Goal: Task Accomplishment & Management: Complete application form

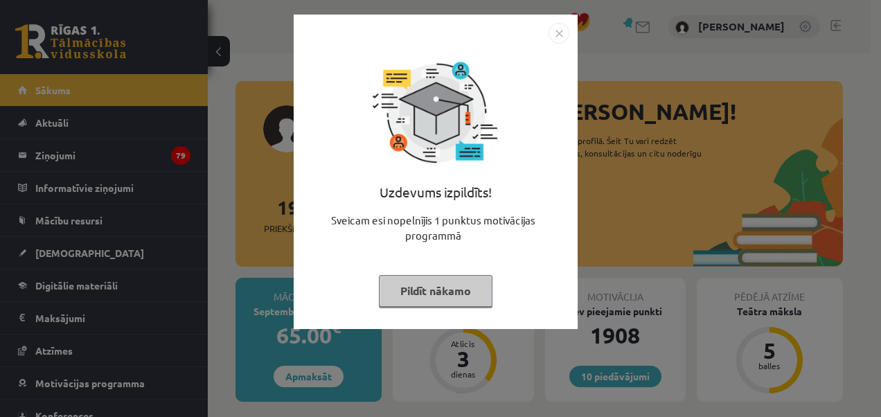
click at [557, 35] on img "Close" at bounding box center [559, 33] width 21 height 21
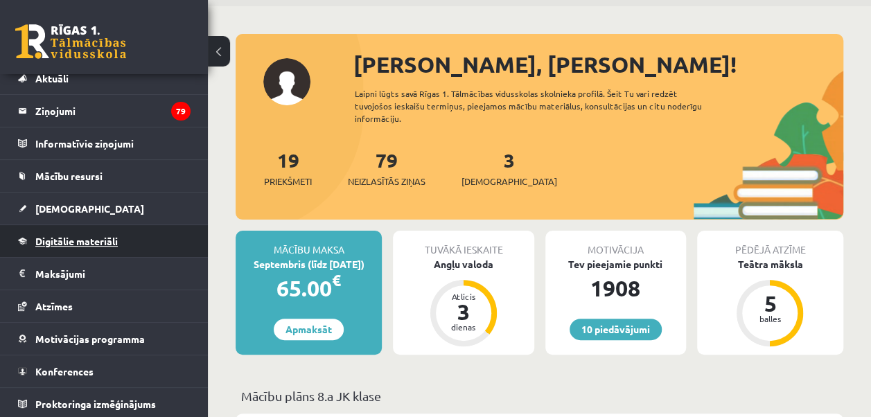
scroll to position [69, 0]
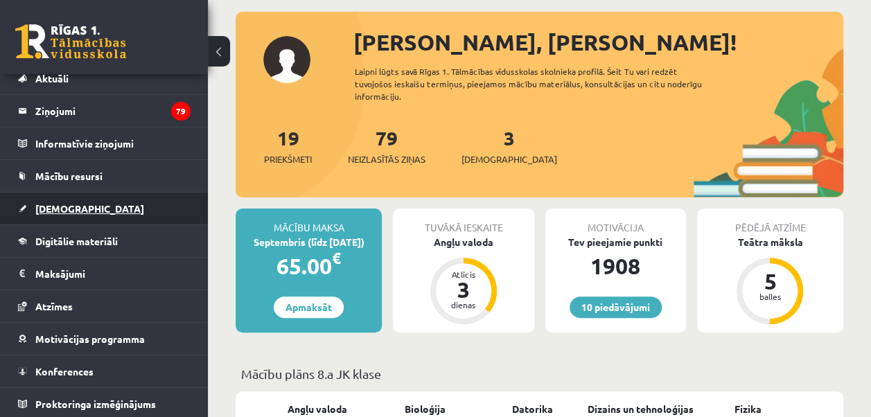
click at [72, 211] on span "[DEMOGRAPHIC_DATA]" at bounding box center [89, 208] width 109 height 12
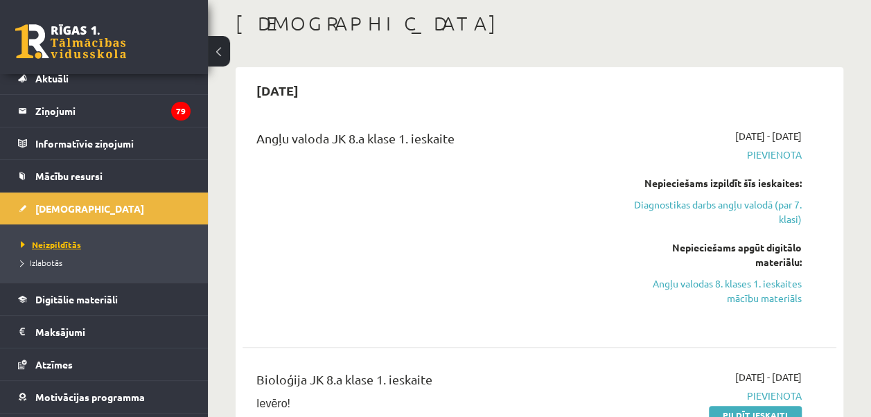
click at [66, 244] on span "Neizpildītās" at bounding box center [51, 244] width 60 height 11
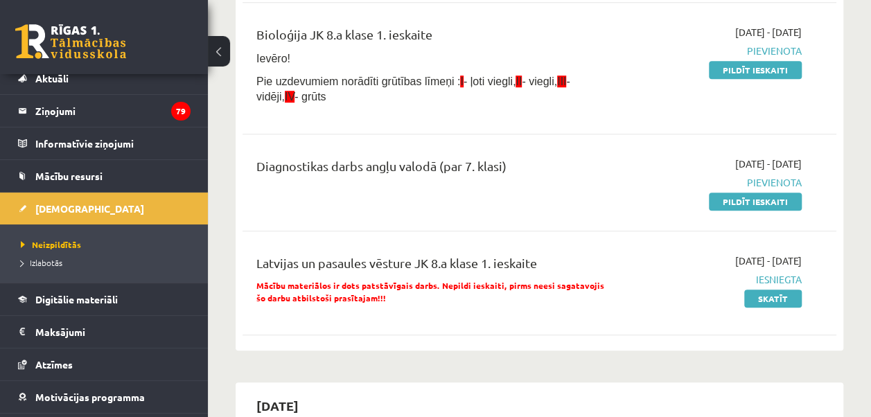
scroll to position [416, 0]
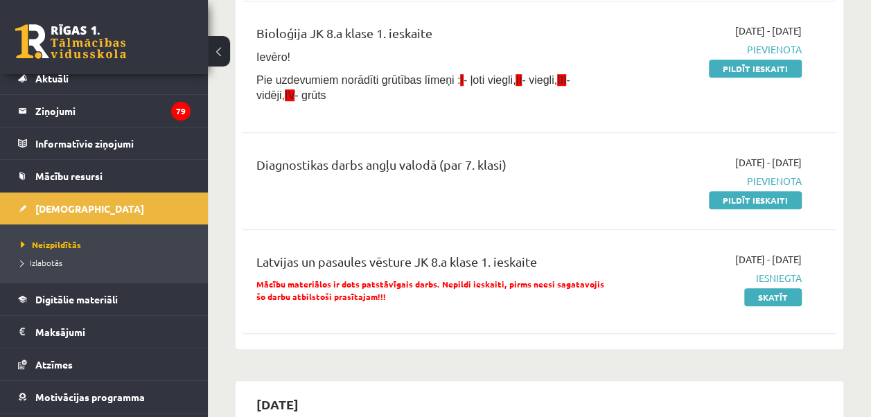
click at [736, 137] on div "Angļu valoda JK 8.a klase 1. ieskaite 2025-09-01 - 2025-09-15 Pievienota Nepiec…" at bounding box center [539, 56] width 594 height 574
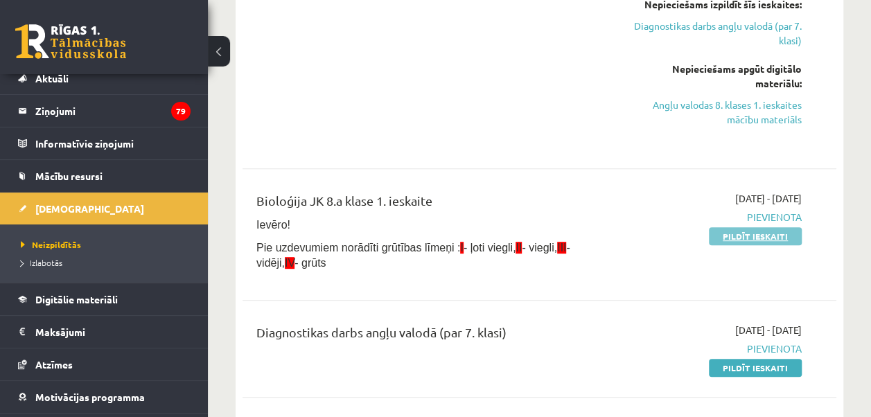
scroll to position [277, 0]
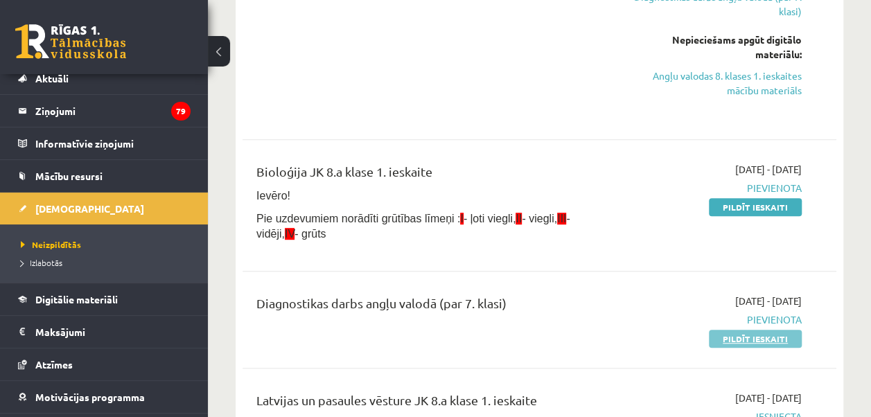
click at [733, 339] on link "Pildīt ieskaiti" at bounding box center [755, 339] width 93 height 18
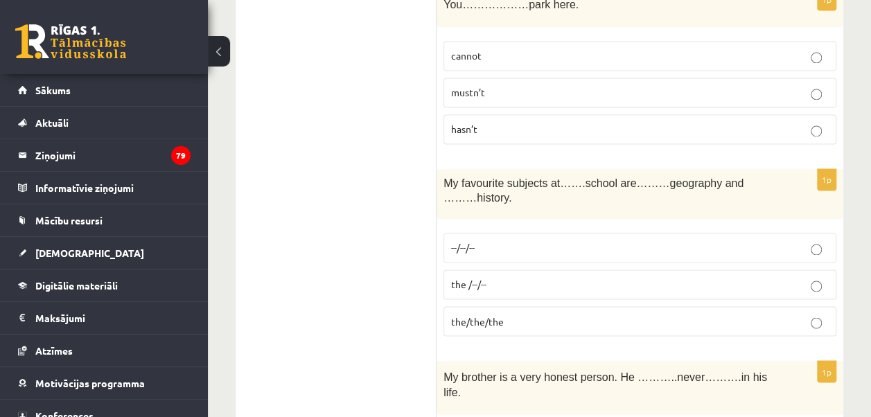
scroll to position [1039, 0]
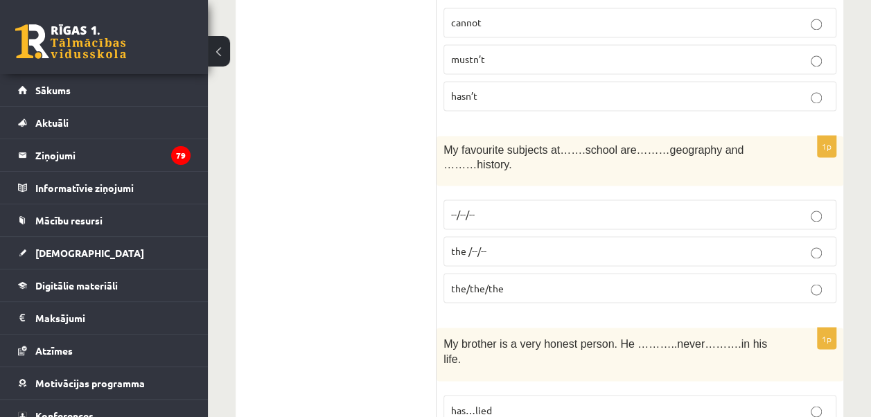
click at [499, 207] on p "--/--/--" at bounding box center [639, 214] width 377 height 15
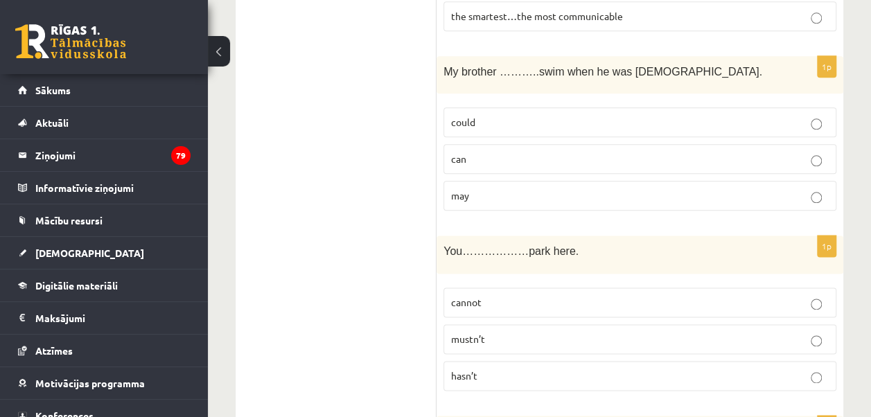
scroll to position [762, 0]
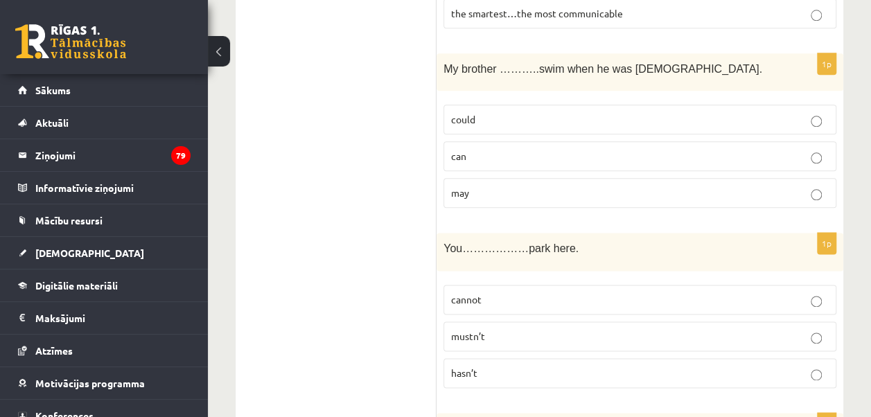
click at [540, 292] on p "cannot" at bounding box center [639, 299] width 377 height 15
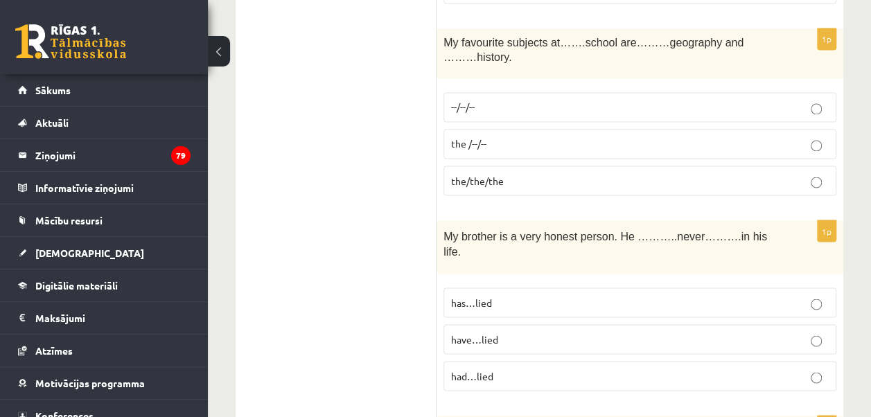
scroll to position [1178, 0]
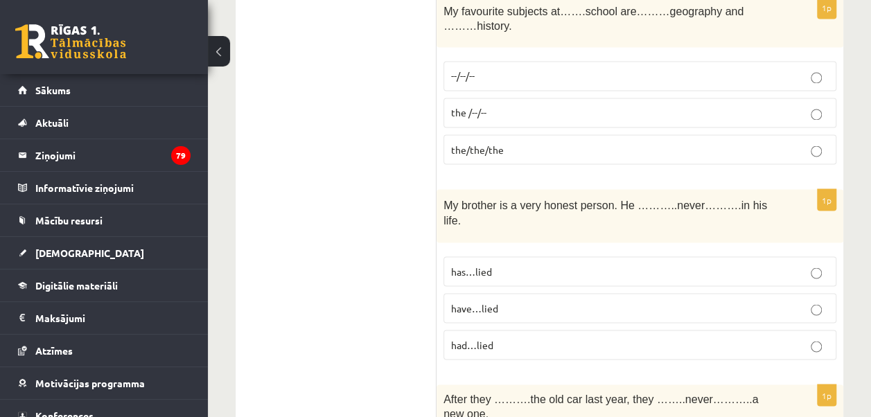
click at [527, 264] on p "has…lied" at bounding box center [639, 271] width 377 height 15
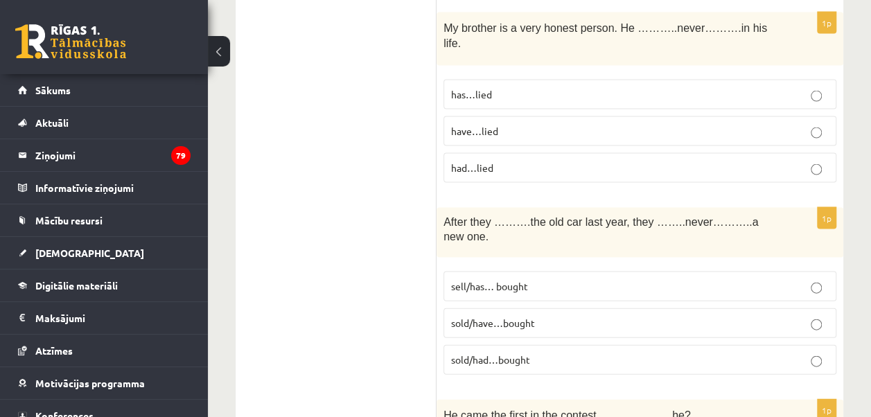
scroll to position [1385, 0]
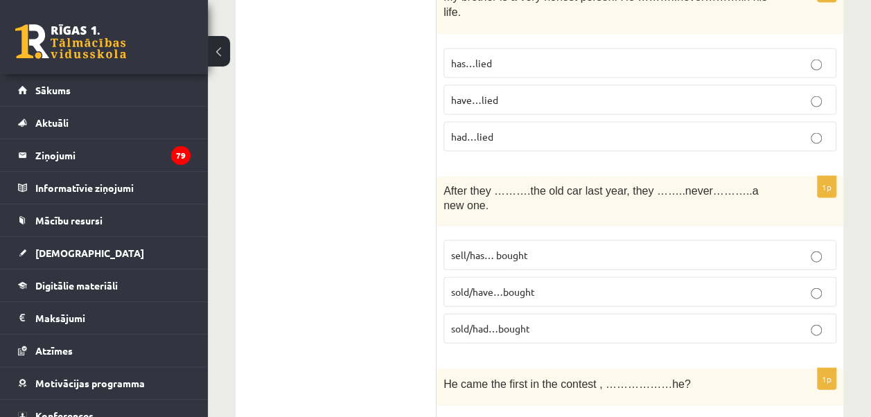
click at [524, 322] on span "sold/had…bought" at bounding box center [490, 328] width 79 height 12
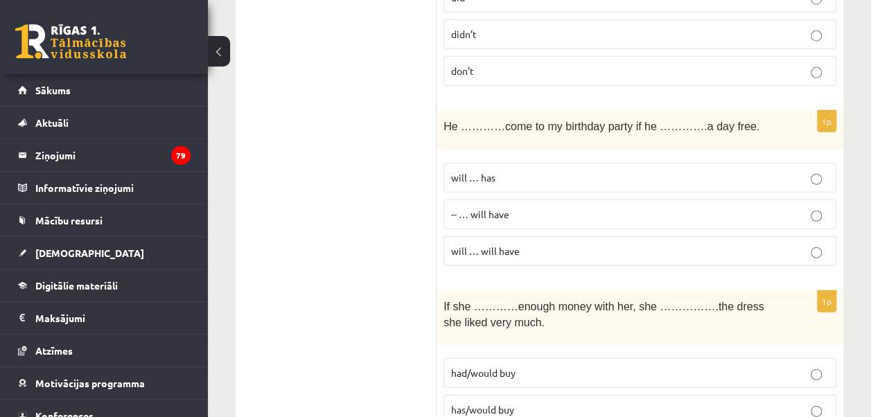
scroll to position [1801, 0]
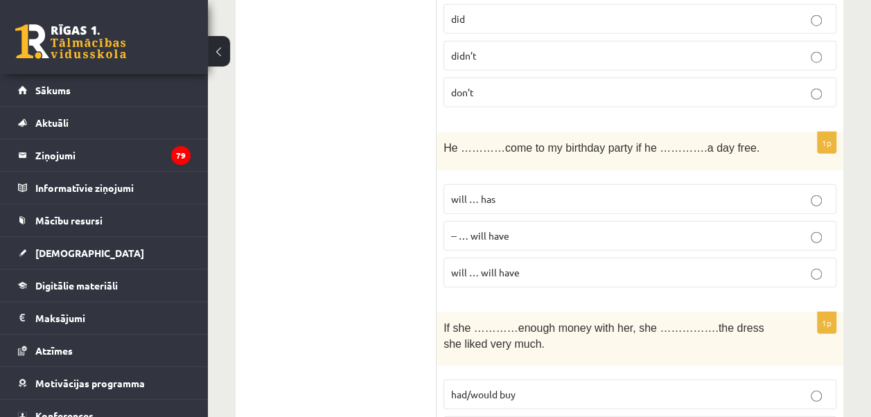
click at [524, 265] on p "will … will have" at bounding box center [639, 272] width 377 height 15
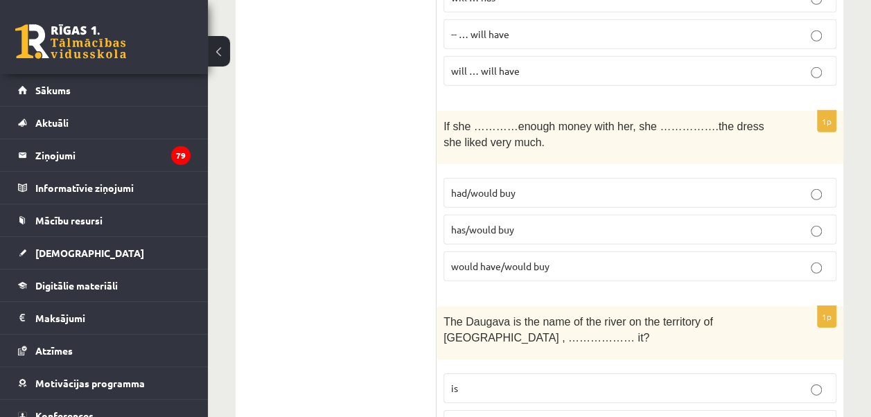
scroll to position [2009, 0]
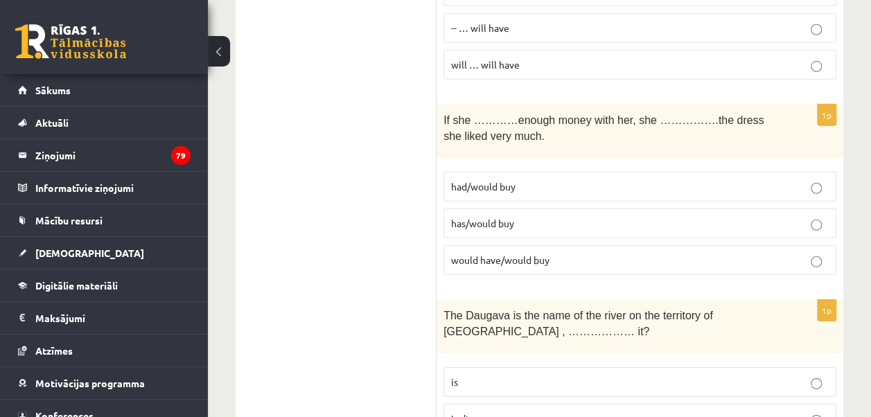
click at [460, 180] on span "had/would buy" at bounding box center [483, 186] width 64 height 12
click at [485, 254] on span "would have/would buy" at bounding box center [500, 260] width 98 height 12
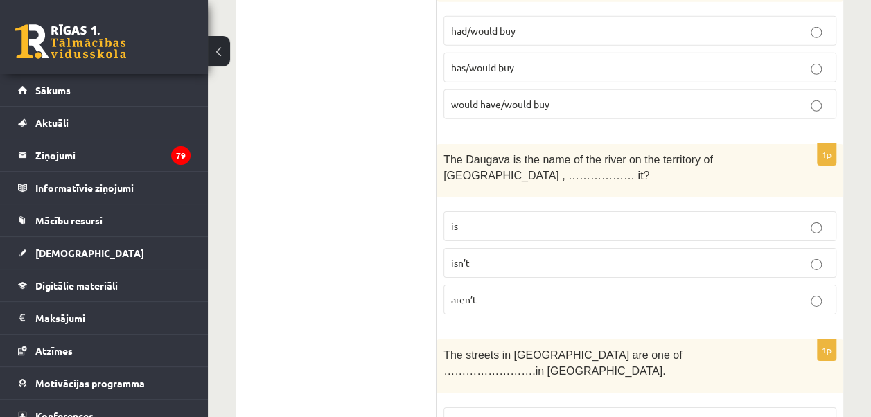
scroll to position [2217, 0]
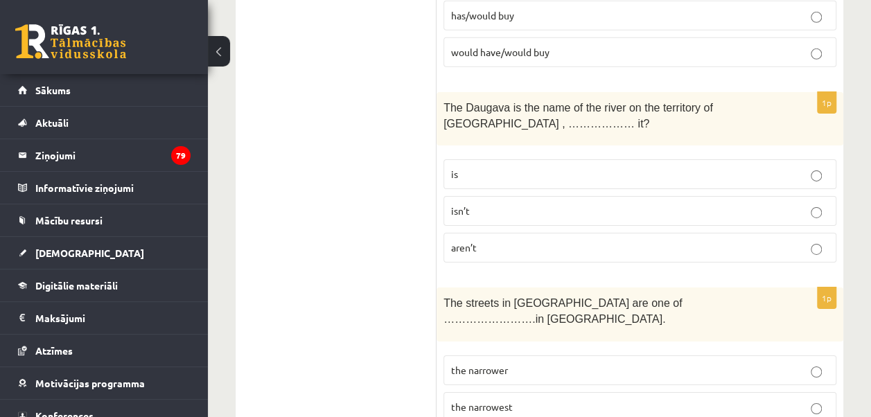
click at [492, 167] on p "is" at bounding box center [639, 174] width 377 height 15
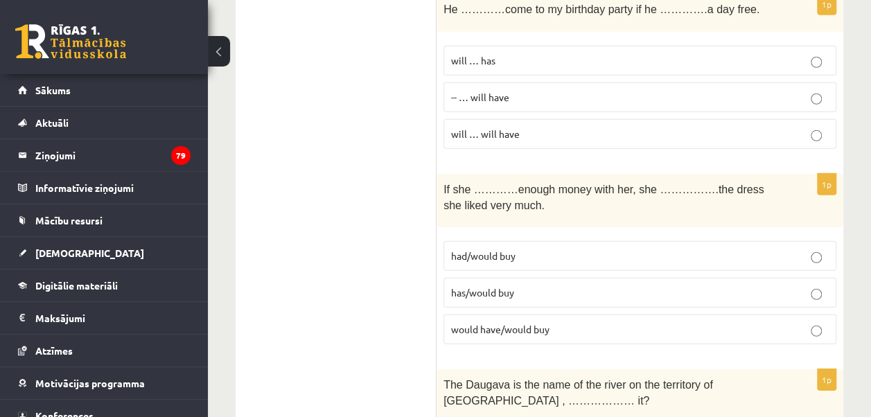
scroll to position [1939, 0]
click at [513, 286] on span "has/would buy" at bounding box center [482, 292] width 63 height 12
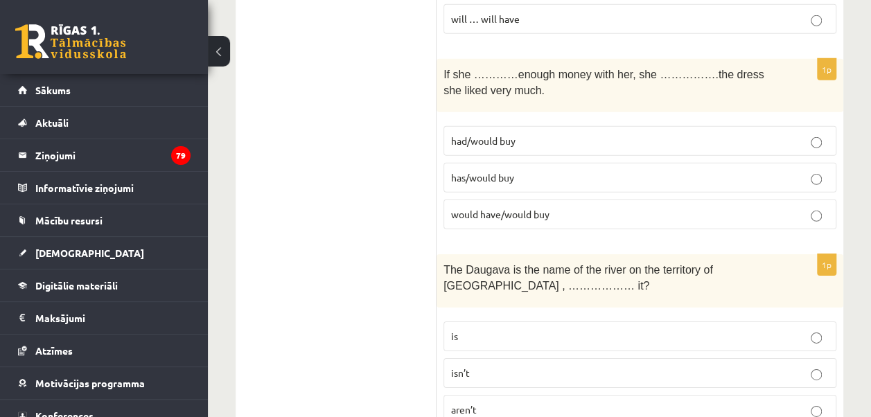
scroll to position [2078, 0]
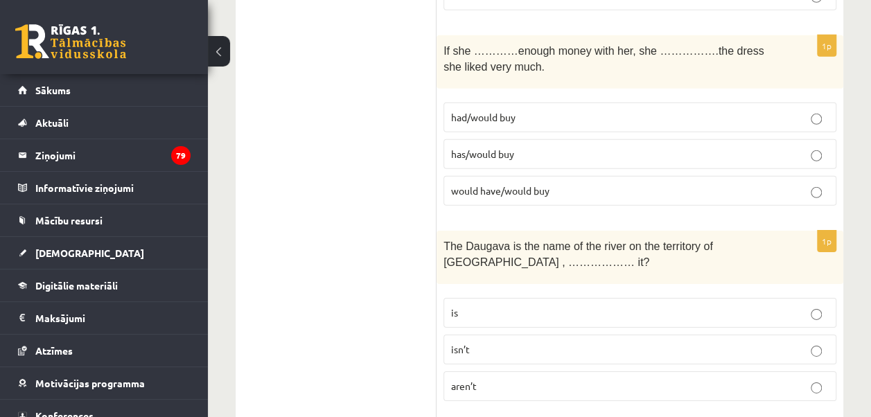
click at [490, 342] on p "isn’t" at bounding box center [639, 349] width 377 height 15
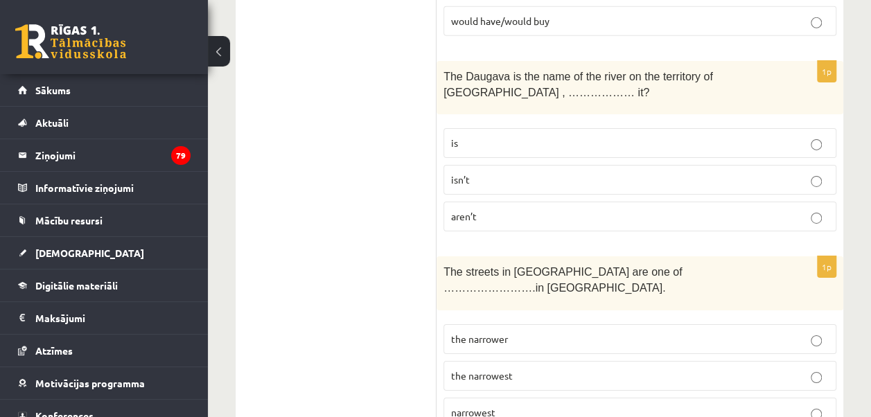
scroll to position [2286, 0]
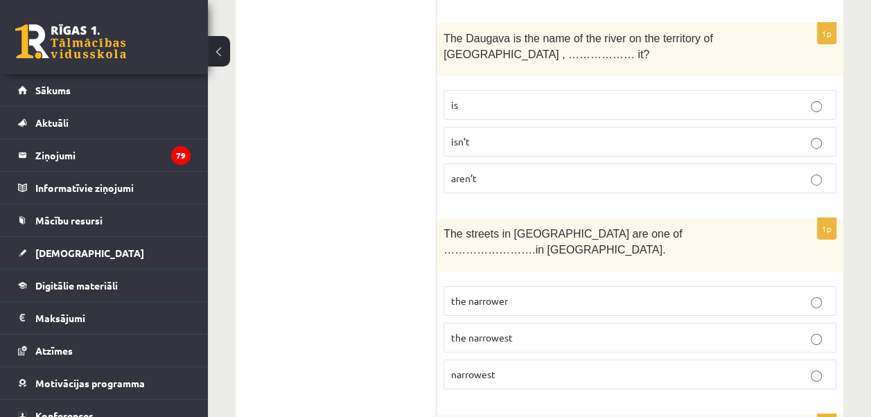
click at [522, 330] on p "the narrowest" at bounding box center [639, 337] width 377 height 15
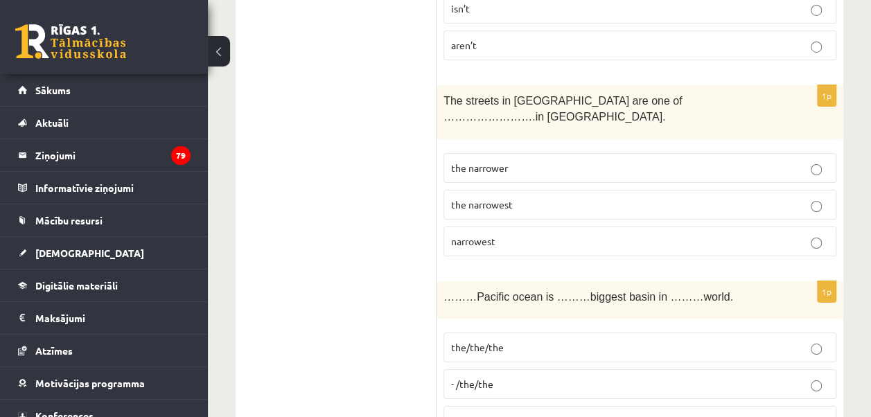
scroll to position [2424, 0]
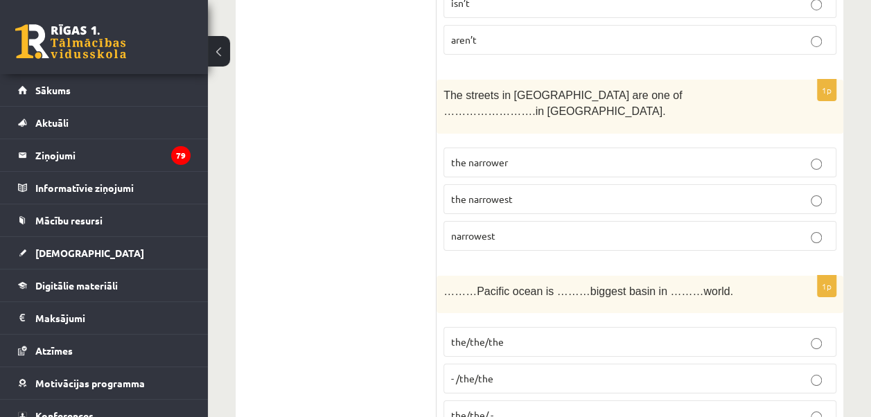
click at [504, 327] on label "the/the/the" at bounding box center [639, 342] width 393 height 30
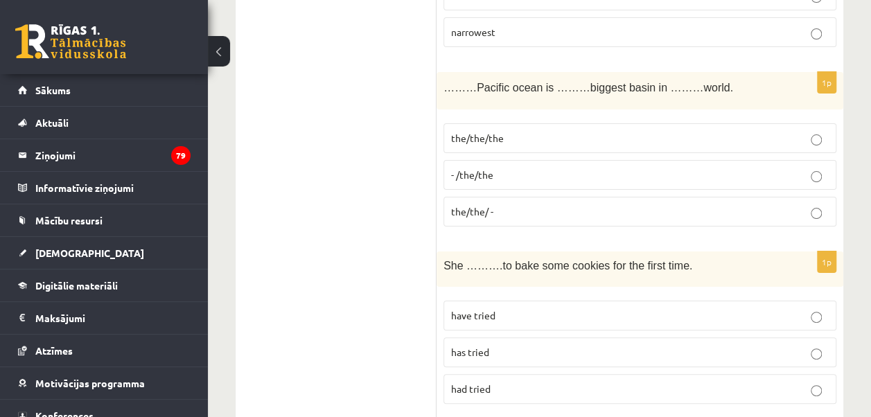
scroll to position [2632, 0]
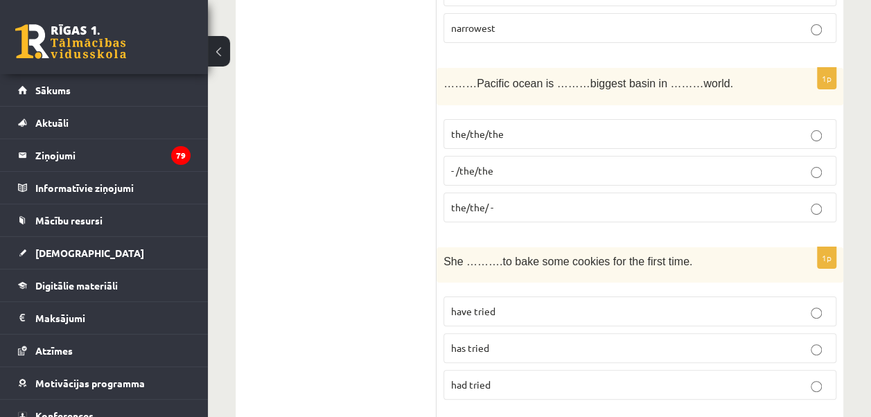
click at [487, 378] on span "had tried" at bounding box center [470, 384] width 39 height 12
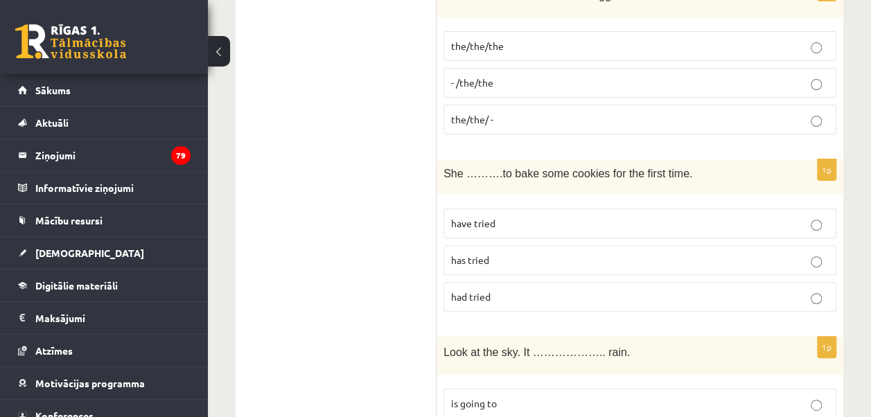
scroll to position [2771, 0]
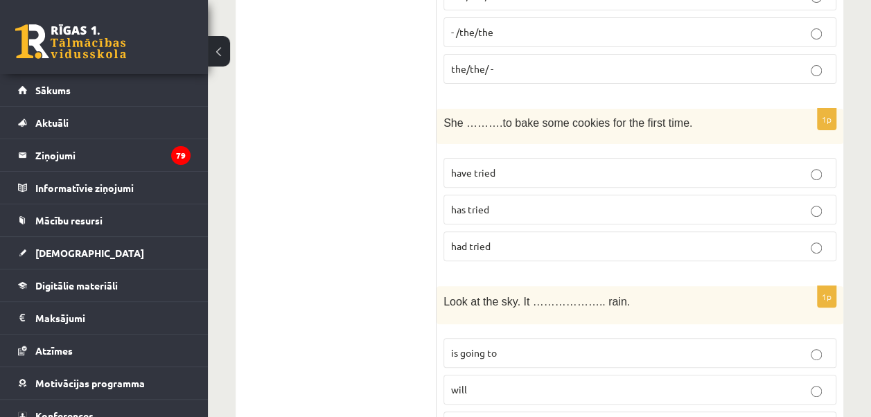
click at [510, 346] on p "is going to" at bounding box center [639, 353] width 377 height 15
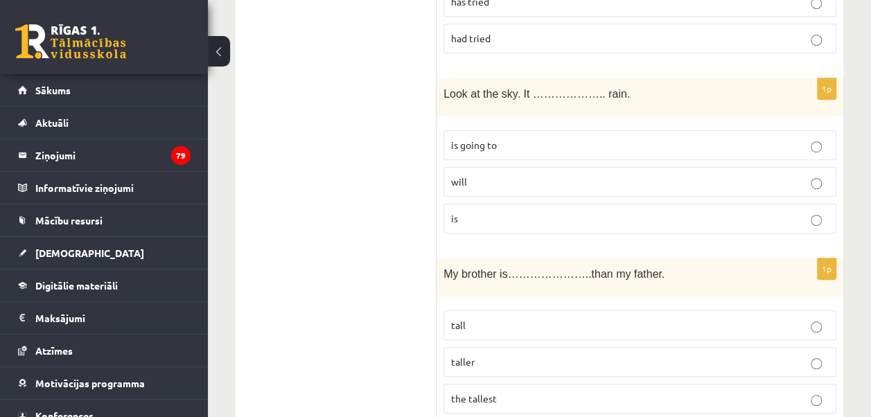
scroll to position [3048, 0]
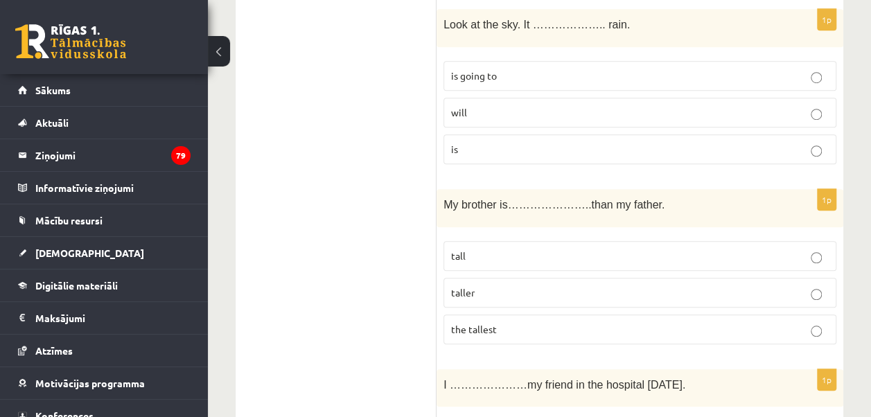
click at [500, 285] on p "taller" at bounding box center [639, 292] width 377 height 15
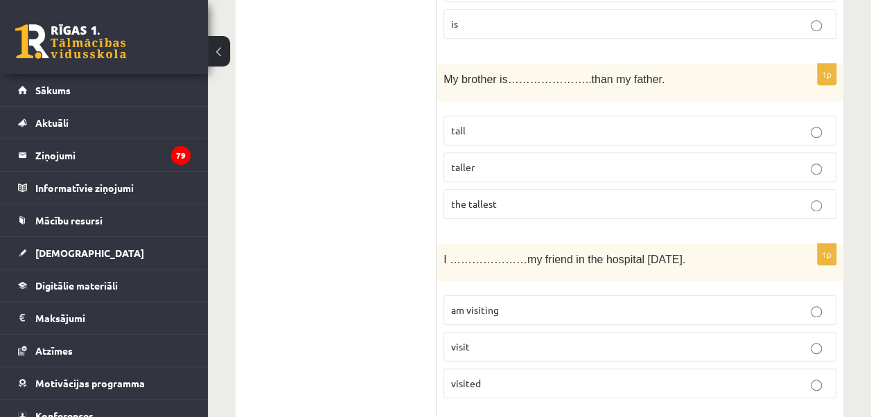
scroll to position [3186, 0]
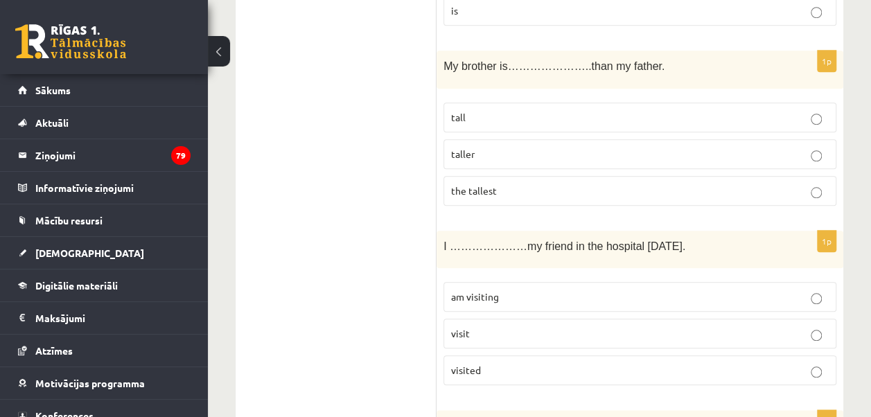
click at [517, 290] on p "am visiting" at bounding box center [639, 297] width 377 height 15
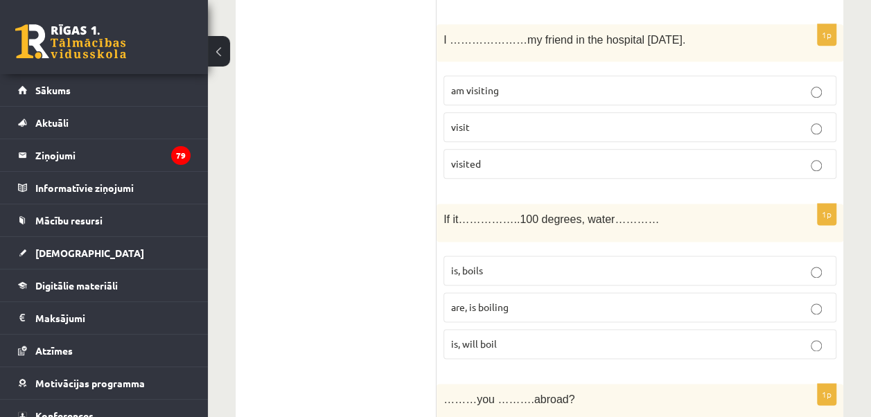
scroll to position [3394, 0]
click at [503, 262] on p "is, boils" at bounding box center [639, 269] width 377 height 15
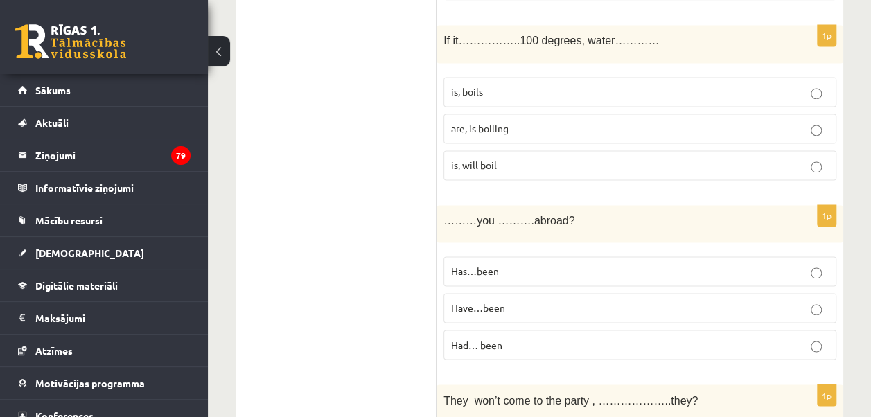
scroll to position [3602, 0]
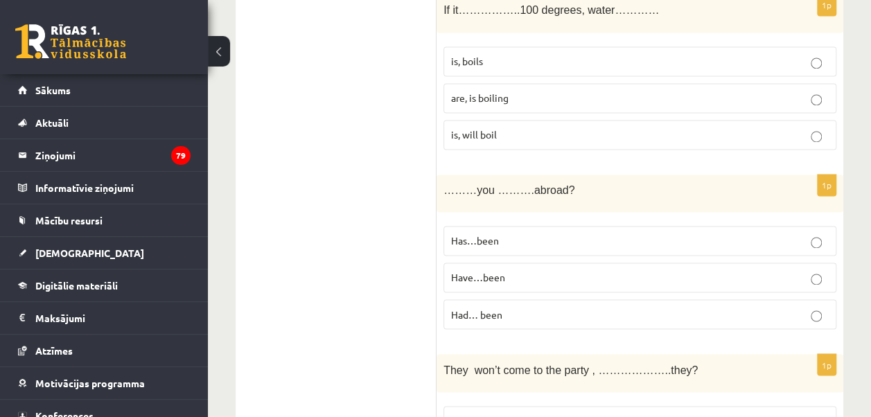
click at [485, 271] on span "Have…been" at bounding box center [478, 277] width 54 height 12
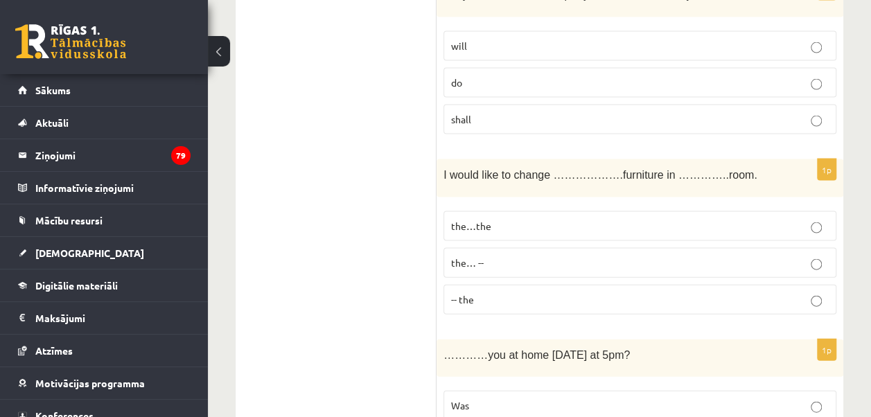
scroll to position [4017, 0]
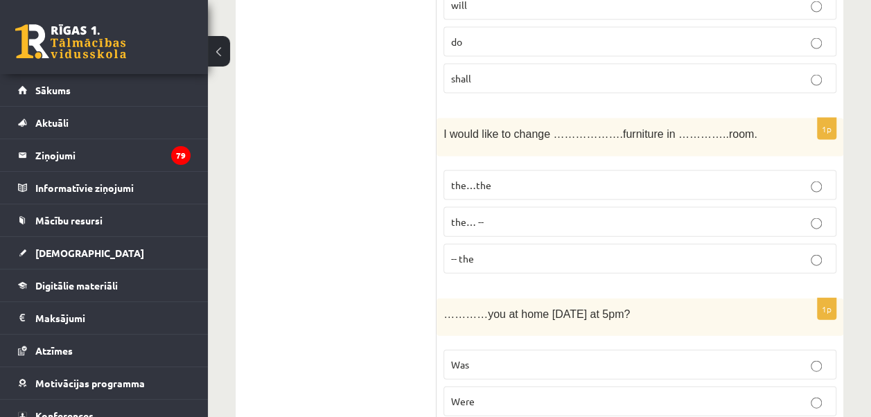
click at [492, 178] on p "the…the" at bounding box center [639, 185] width 377 height 15
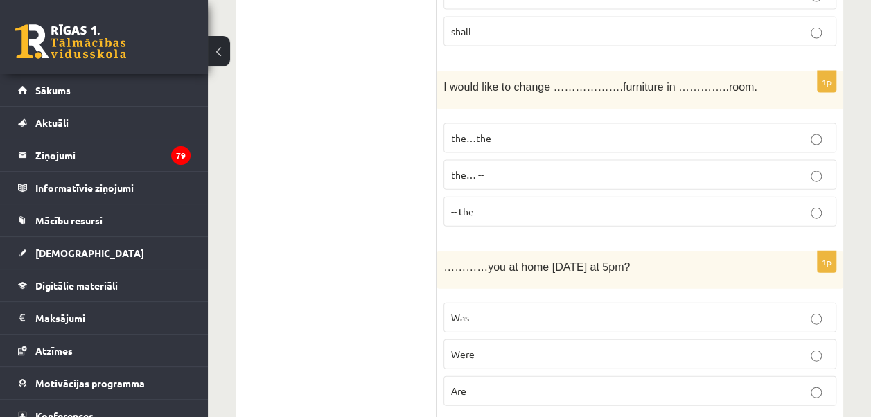
scroll to position [4156, 0]
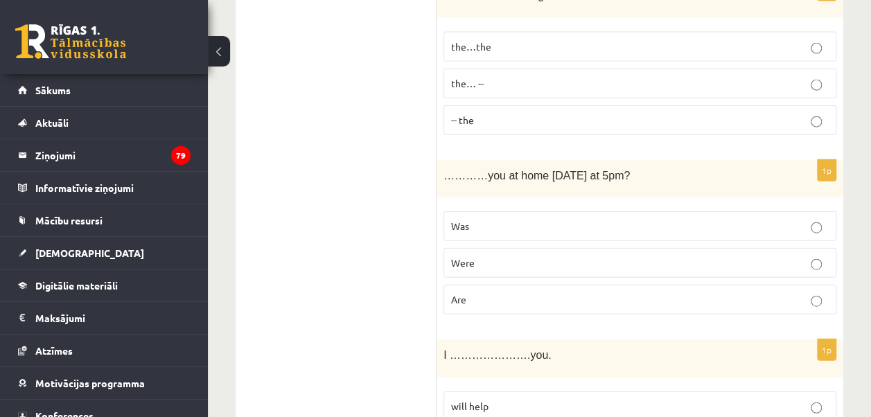
click at [550, 256] on p "Were" at bounding box center [639, 263] width 377 height 15
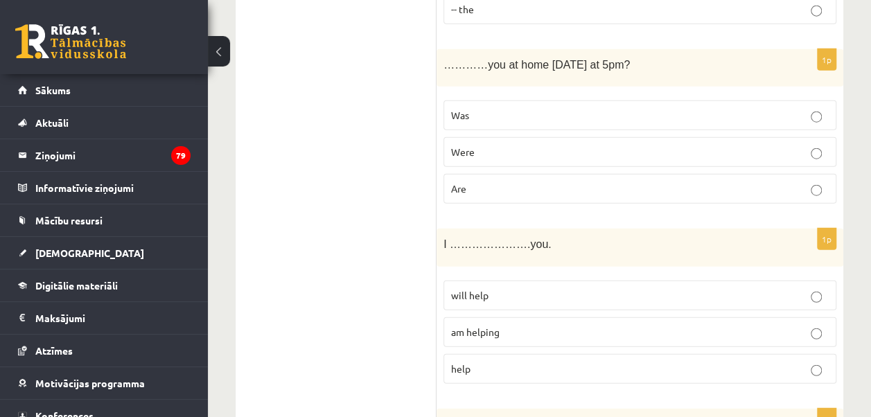
scroll to position [4294, 0]
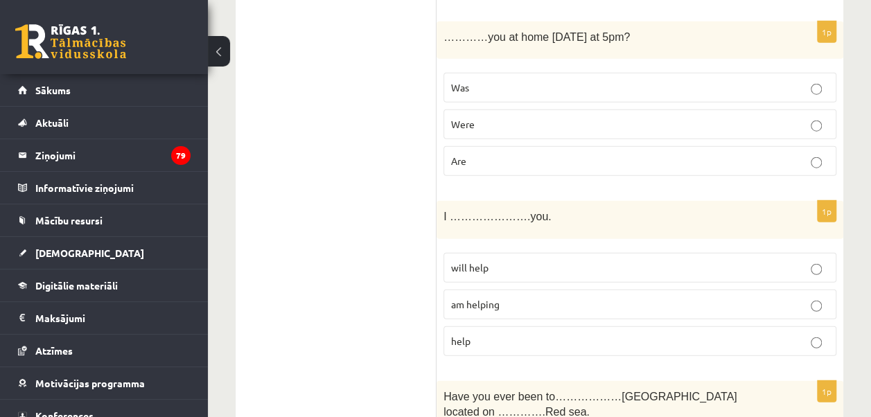
click at [547, 260] on p "will help" at bounding box center [639, 267] width 377 height 15
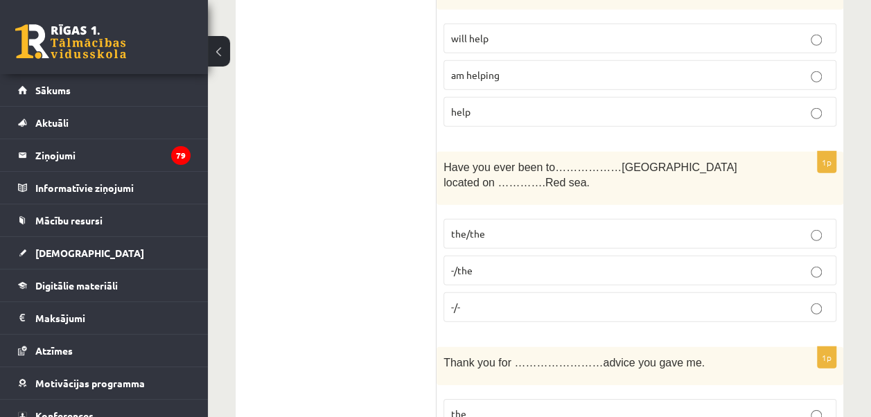
scroll to position [4502, 0]
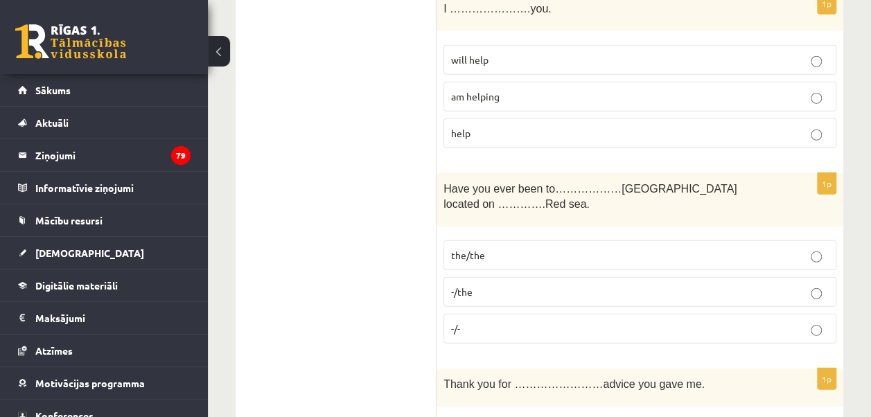
click at [533, 285] on p "-/the" at bounding box center [639, 292] width 377 height 15
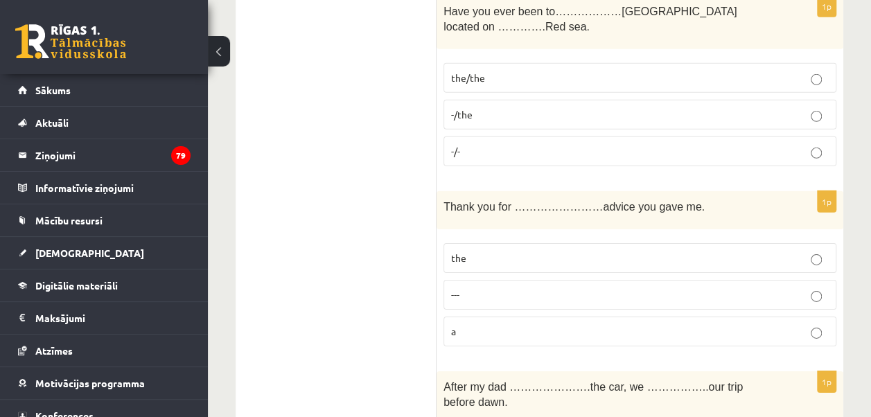
scroll to position [4710, 0]
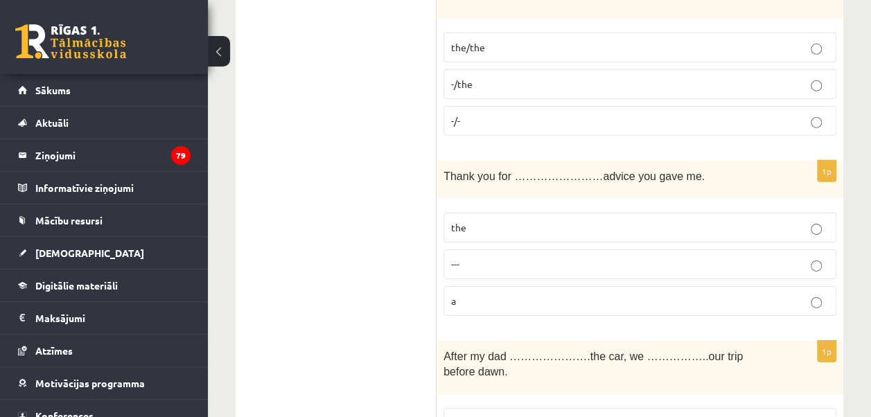
click at [524, 220] on p "the" at bounding box center [639, 227] width 377 height 15
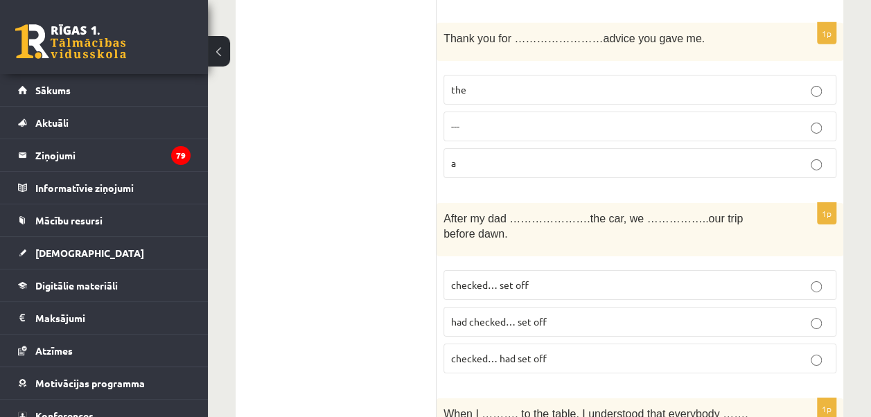
scroll to position [4849, 0]
click at [525, 278] on span "checked… set off" at bounding box center [490, 284] width 78 height 12
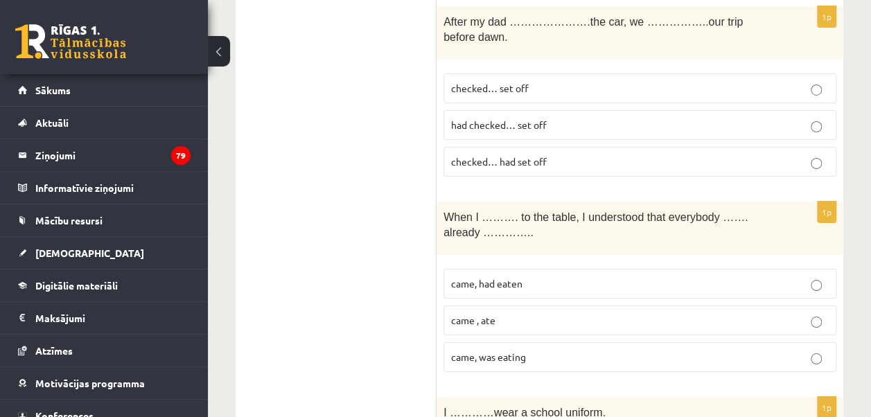
scroll to position [5056, 0]
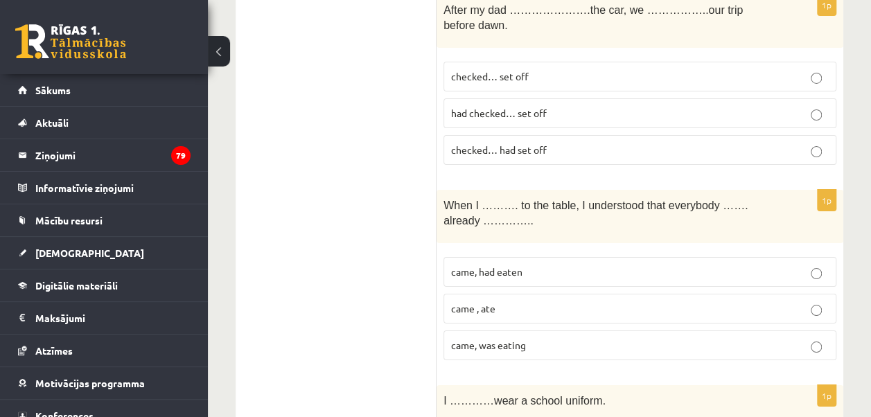
click at [531, 330] on label "came, was eating" at bounding box center [639, 345] width 393 height 30
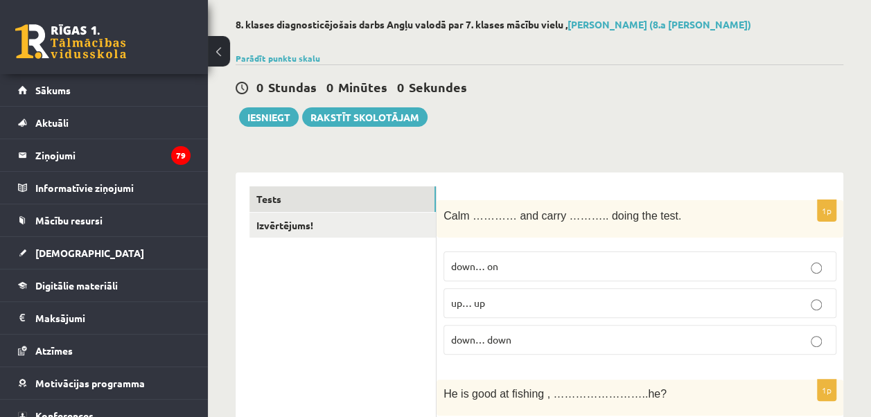
scroll to position [0, 0]
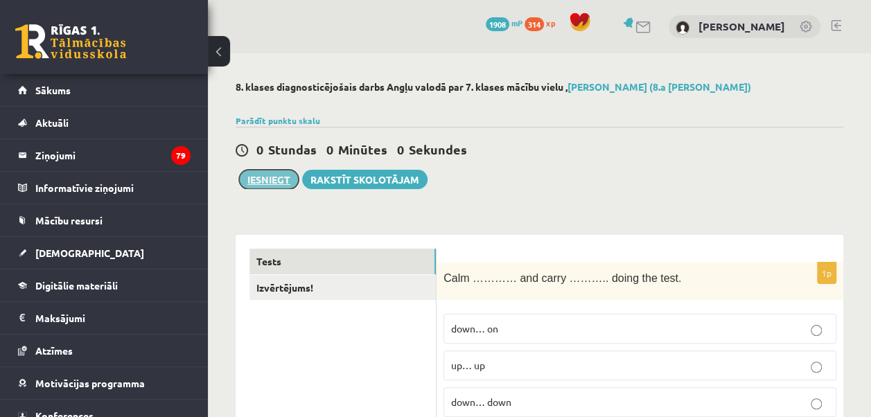
click at [273, 181] on button "Iesniegt" at bounding box center [269, 179] width 60 height 19
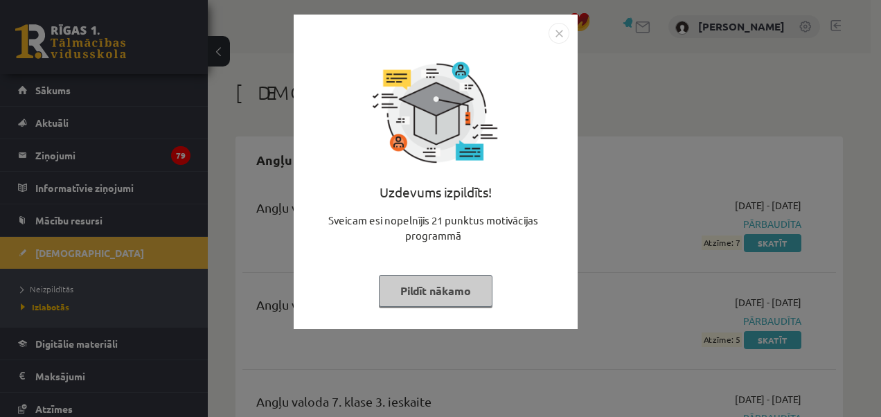
click at [559, 35] on img "Close" at bounding box center [559, 33] width 21 height 21
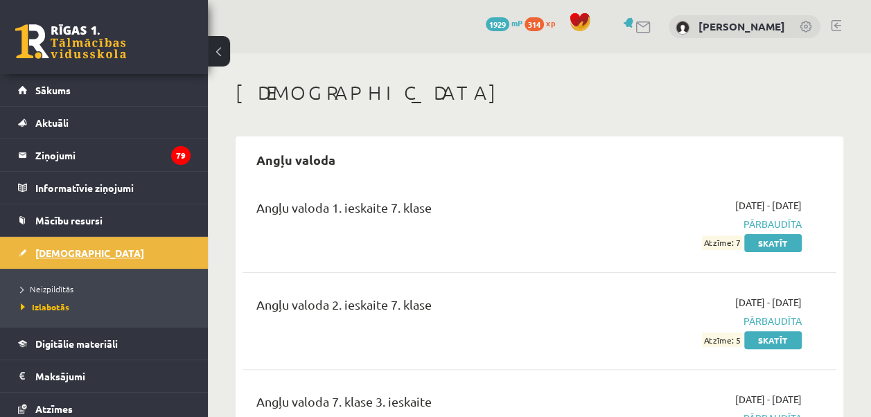
click at [65, 249] on span "[DEMOGRAPHIC_DATA]" at bounding box center [89, 253] width 109 height 12
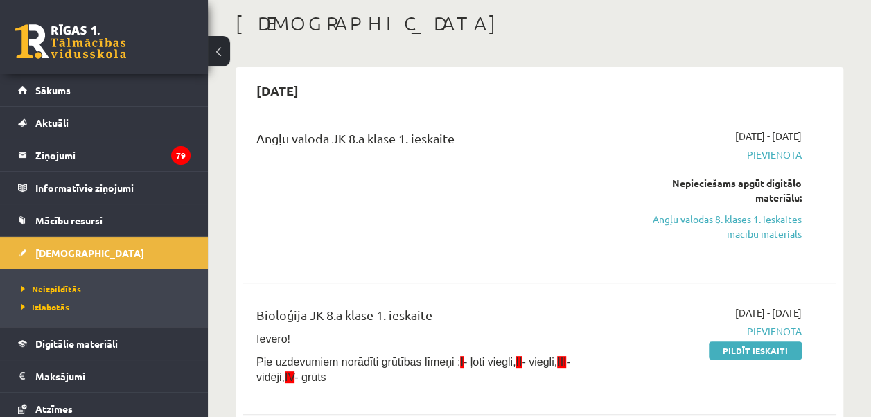
scroll to position [139, 0]
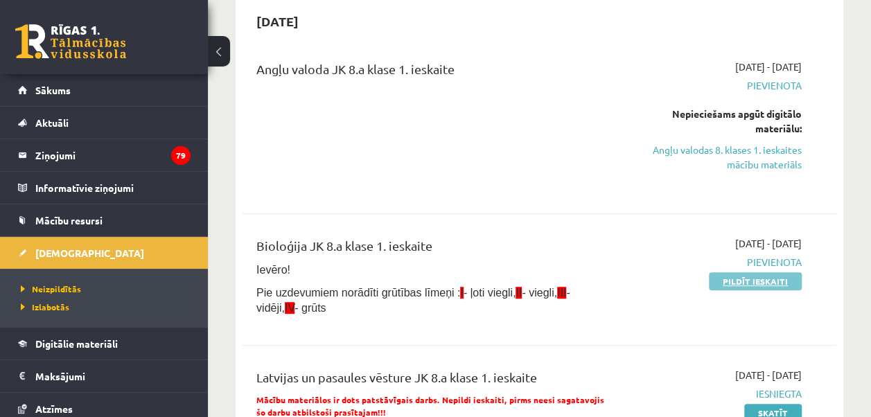
click at [738, 283] on link "Pildīt ieskaiti" at bounding box center [755, 281] width 93 height 18
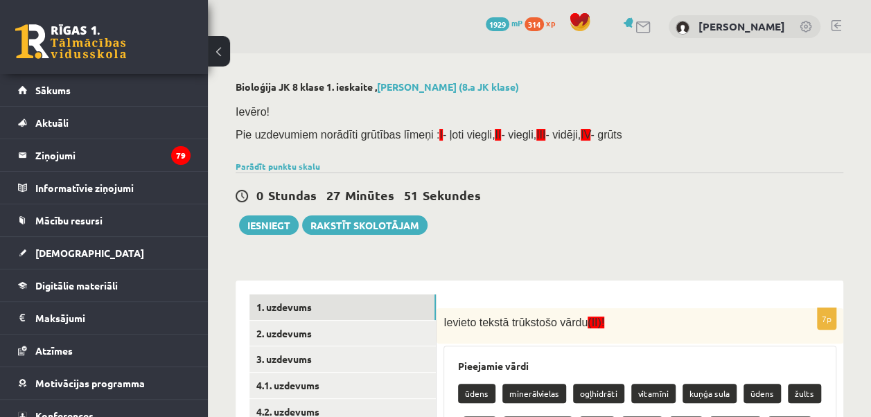
drag, startPoint x: 731, startPoint y: 154, endPoint x: 719, endPoint y: 143, distance: 16.2
click at [736, 155] on div "Ievēro! Pie uzdevumiem norādīti grūtības līmeņi : I - ļoti viegli, II - viegli,…" at bounding box center [539, 127] width 607 height 60
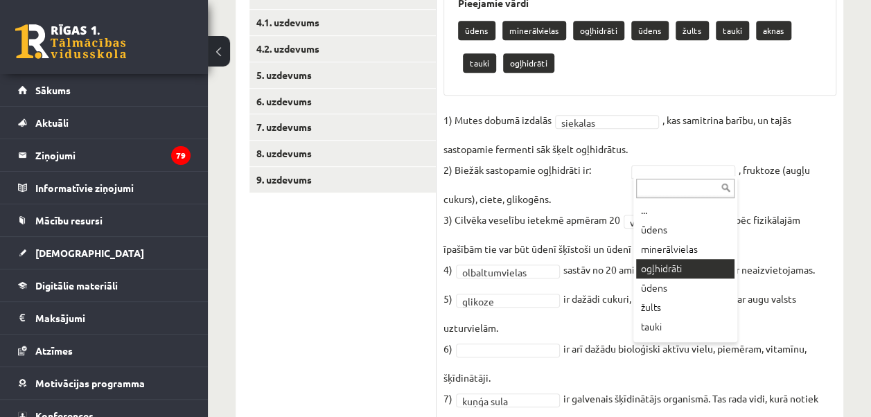
scroll to position [362, 0]
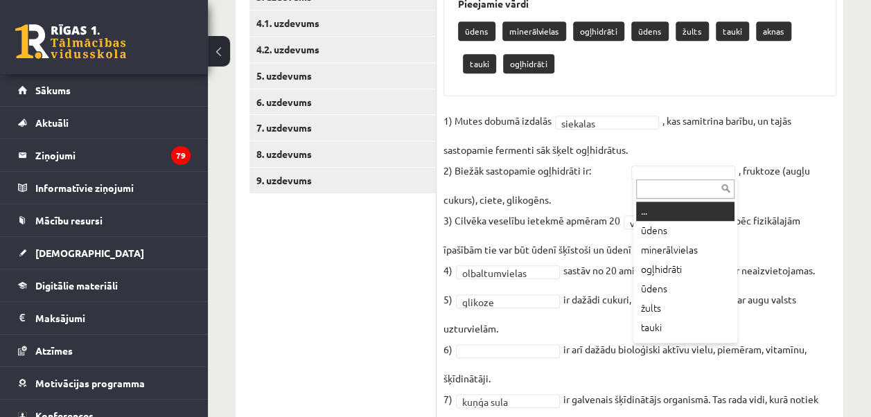
click at [687, 187] on input "text" at bounding box center [685, 188] width 98 height 19
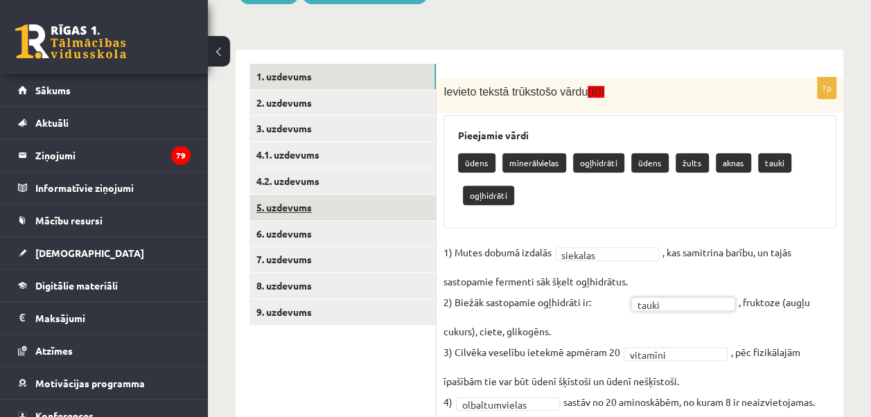
scroll to position [224, 0]
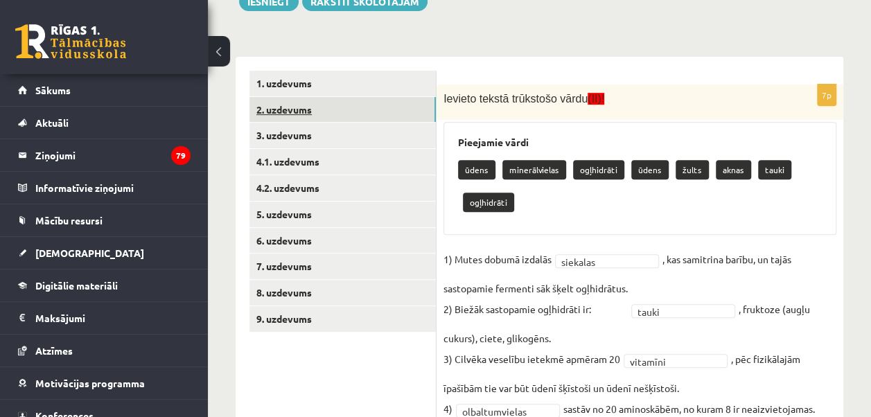
click at [285, 109] on link "2. uzdevums" at bounding box center [342, 110] width 186 height 26
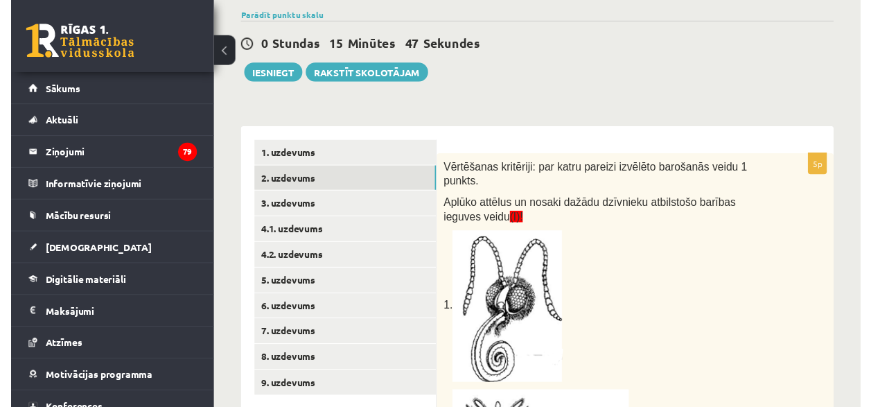
scroll to position [150, 0]
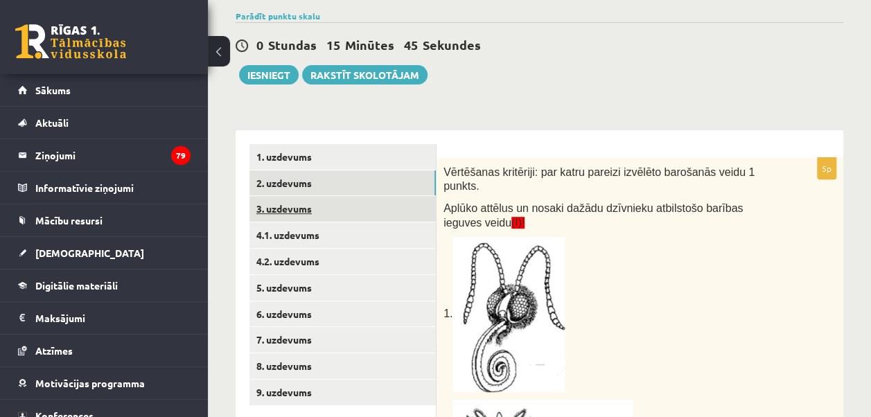
click at [272, 206] on link "3. uzdevums" at bounding box center [342, 209] width 186 height 26
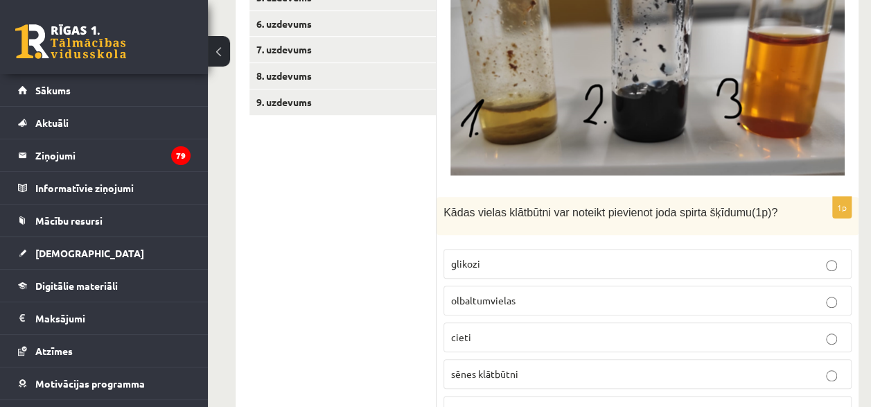
scroll to position [515, 0]
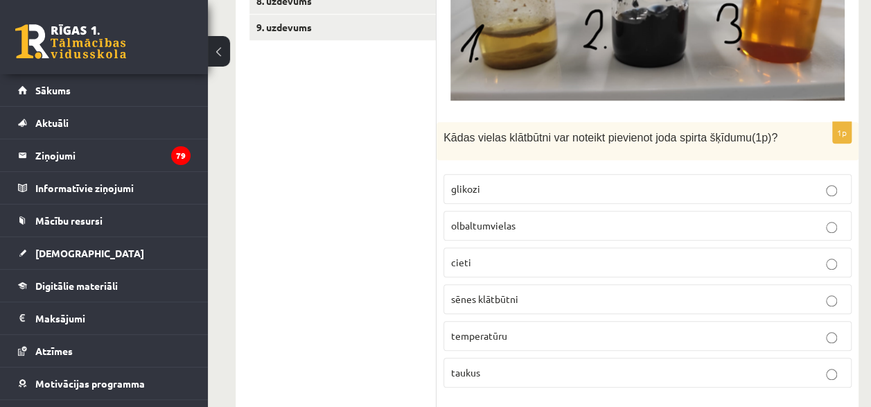
click at [495, 255] on p "cieti" at bounding box center [647, 262] width 393 height 15
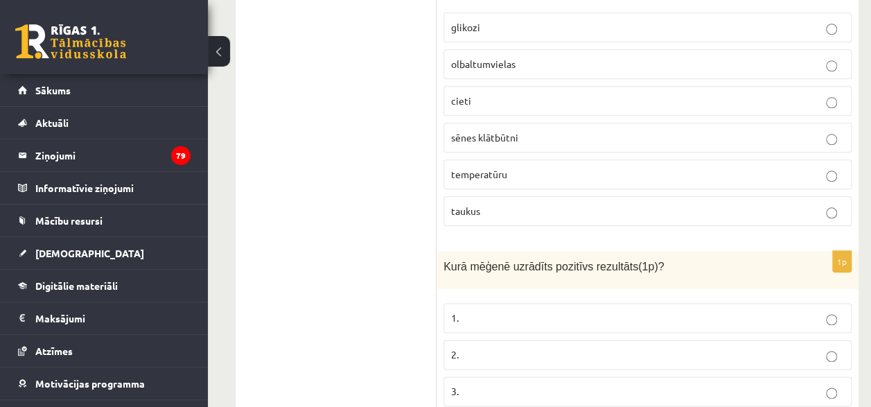
scroll to position [723, 0]
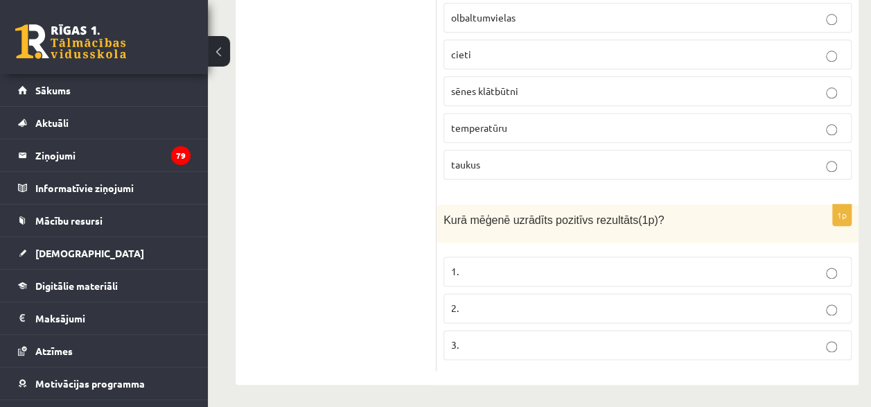
click at [492, 305] on p "2." at bounding box center [647, 308] width 393 height 15
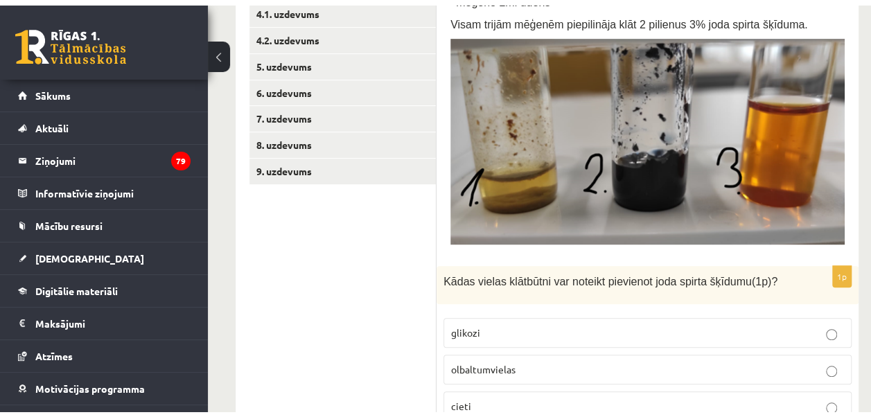
scroll to position [100, 0]
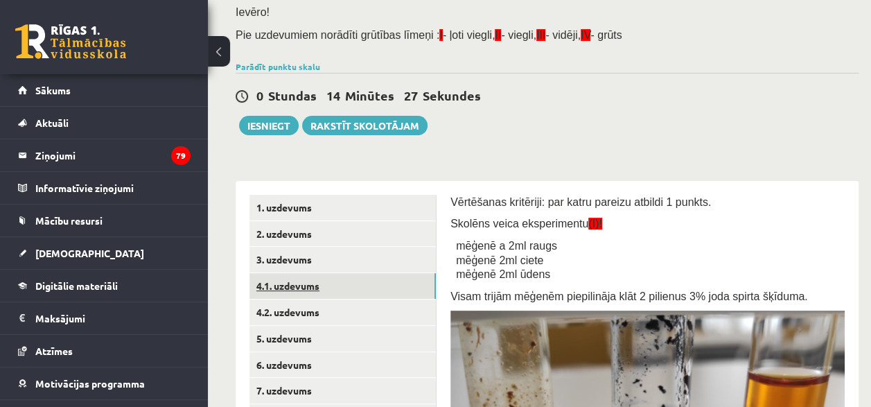
click at [278, 287] on link "4.1. uzdevums" at bounding box center [342, 286] width 186 height 26
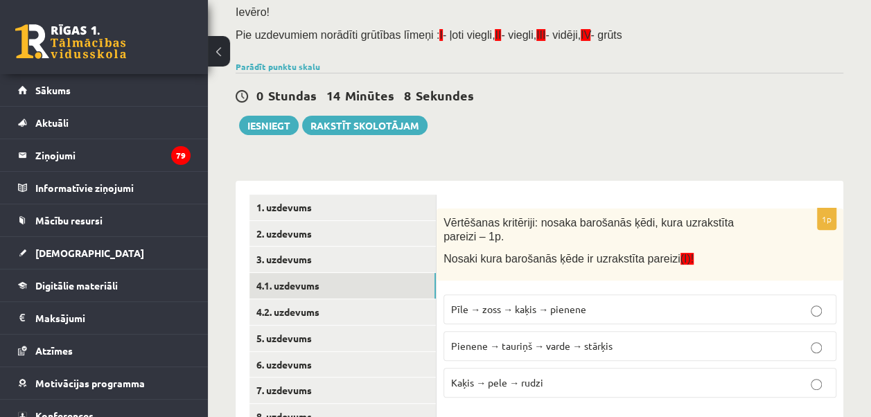
click at [474, 339] on span "Pienene → tauriņš → varde → stārķis" at bounding box center [531, 345] width 161 height 12
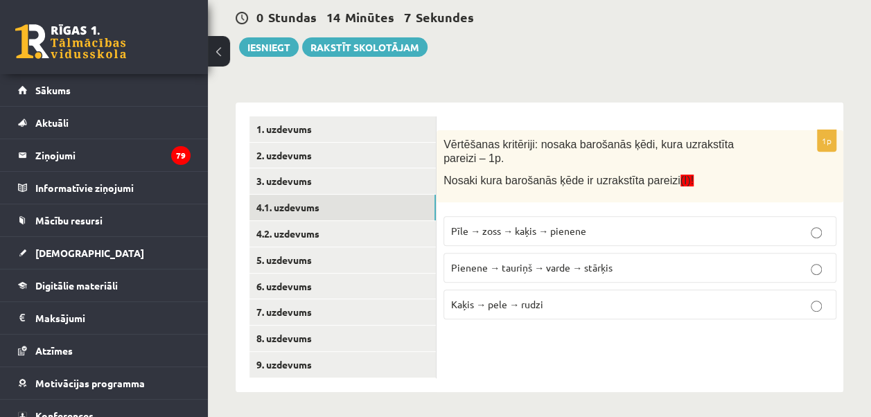
scroll to position [180, 0]
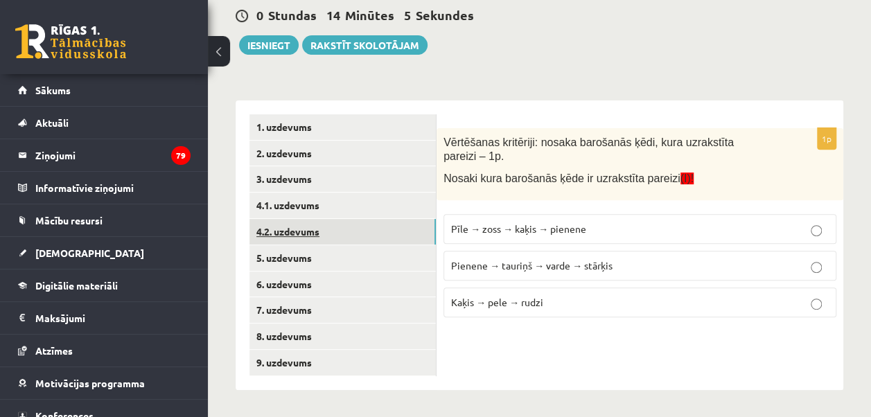
click at [300, 231] on link "4.2. uzdevums" at bounding box center [342, 232] width 186 height 26
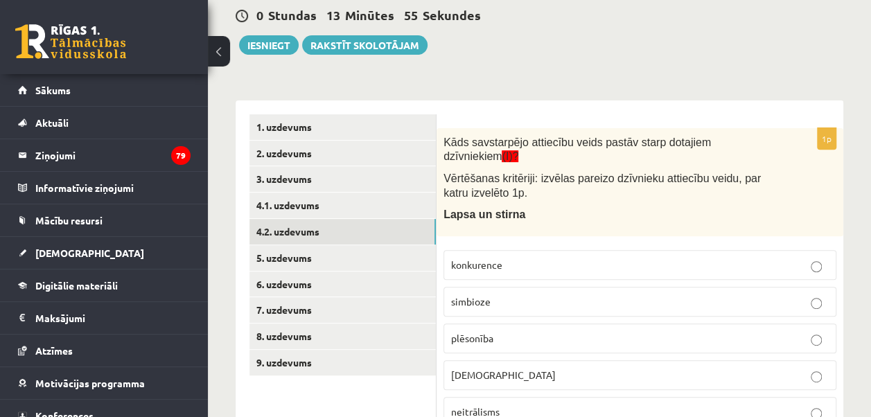
click at [507, 331] on p "plēsonība" at bounding box center [639, 338] width 377 height 15
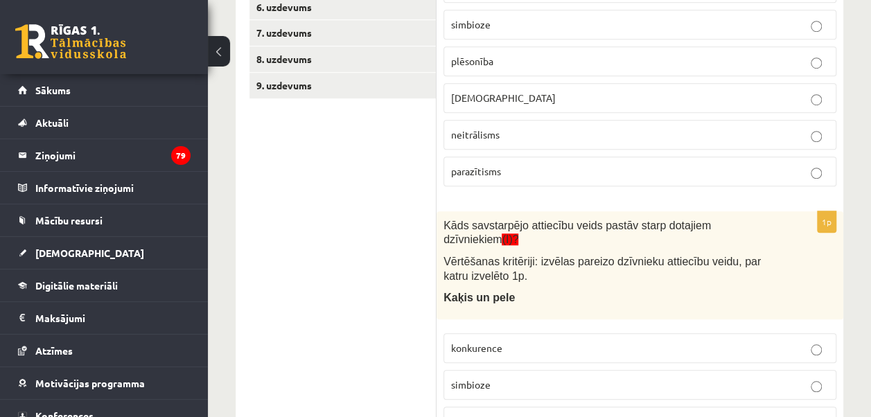
scroll to position [526, 0]
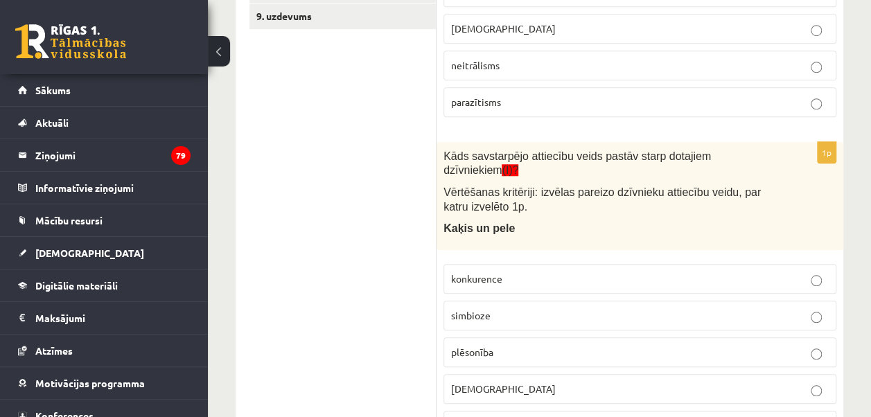
click at [501, 345] on p "plēsonība" at bounding box center [639, 352] width 377 height 15
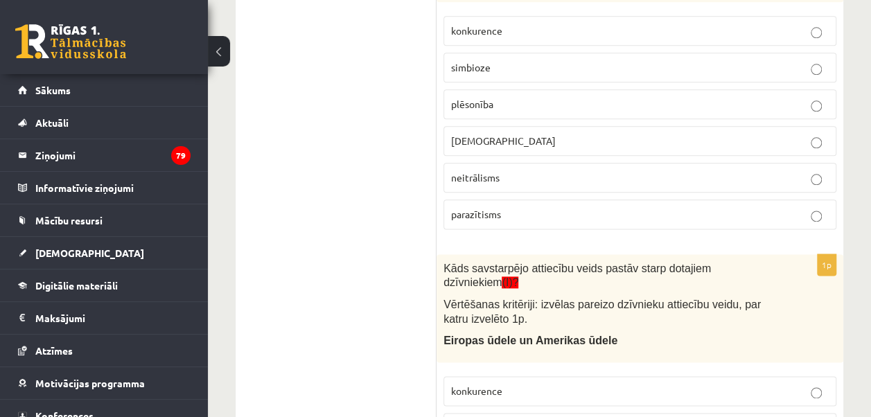
scroll to position [803, 0]
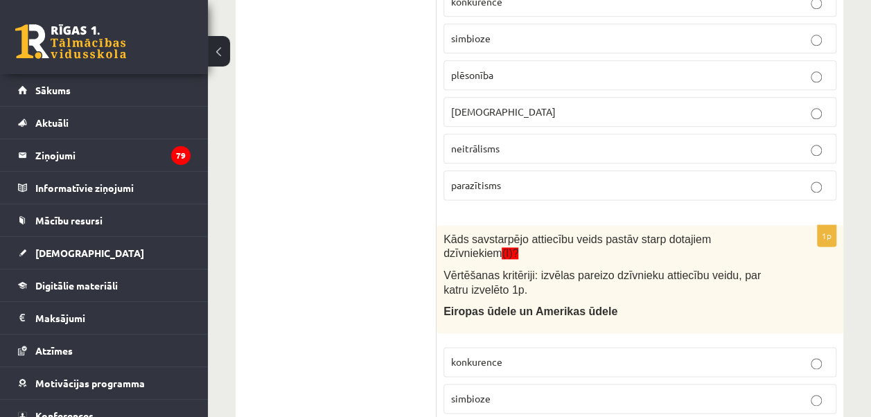
click at [501, 347] on label "konkurence" at bounding box center [639, 362] width 393 height 30
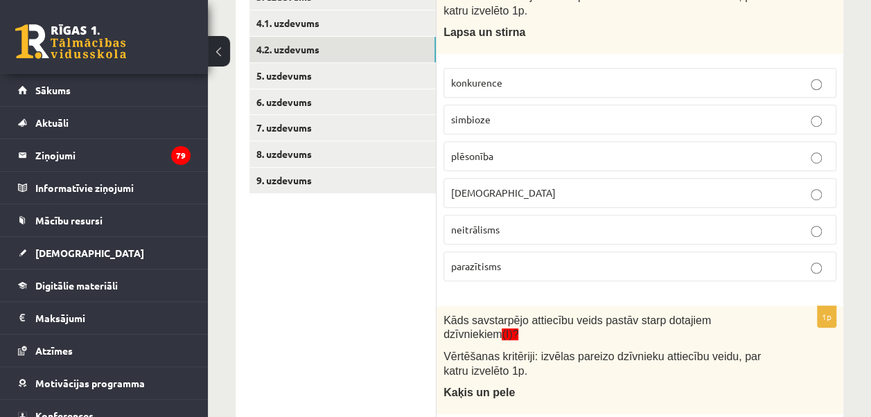
scroll to position [186, 0]
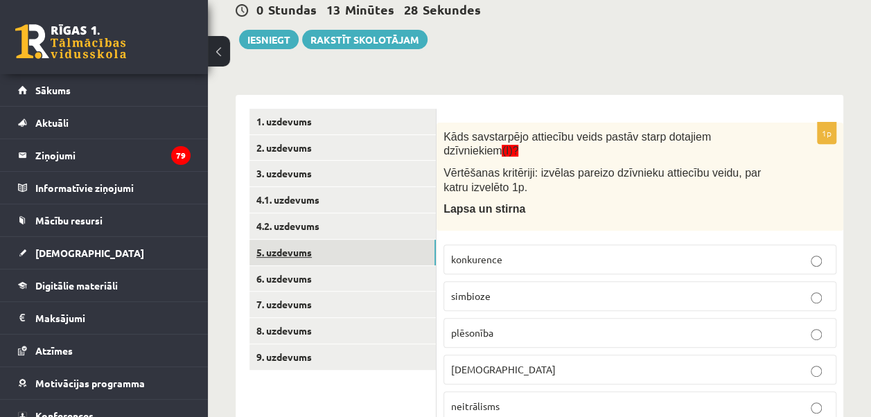
click at [309, 254] on link "5. uzdevums" at bounding box center [342, 253] width 186 height 26
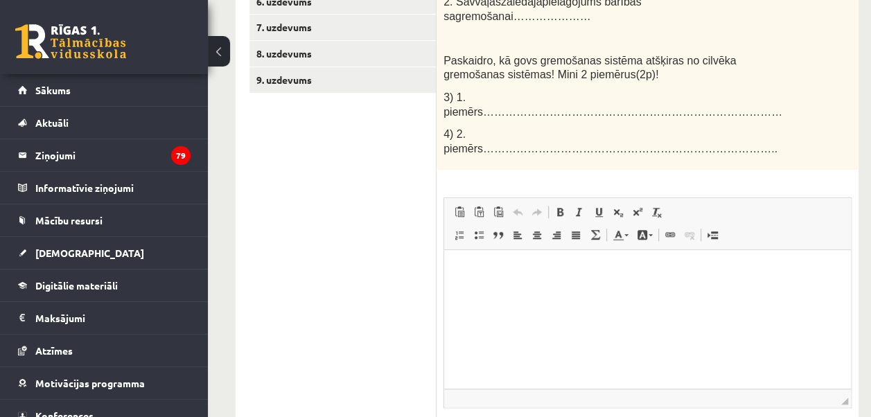
scroll to position [393, 0]
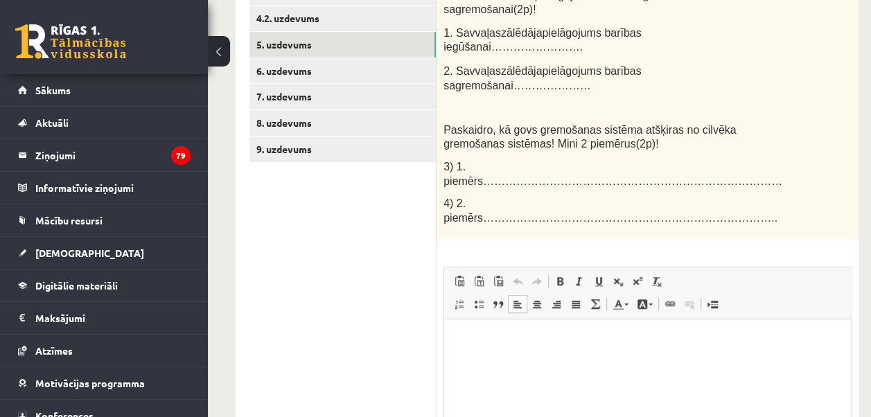
click at [486, 355] on html at bounding box center [647, 340] width 407 height 42
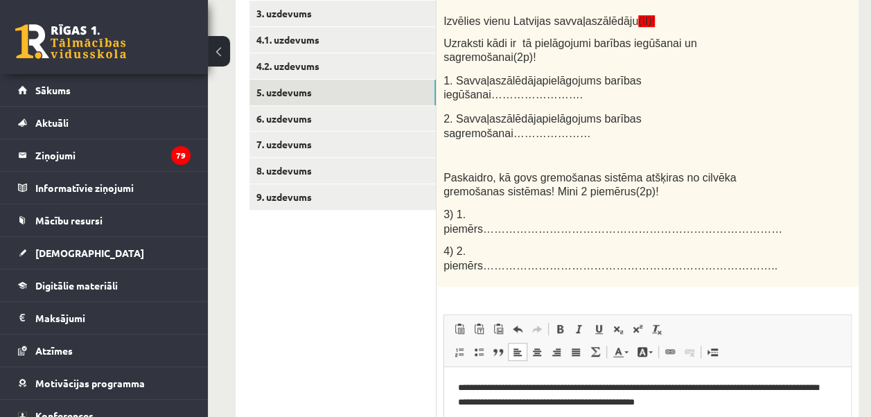
scroll to position [324, 0]
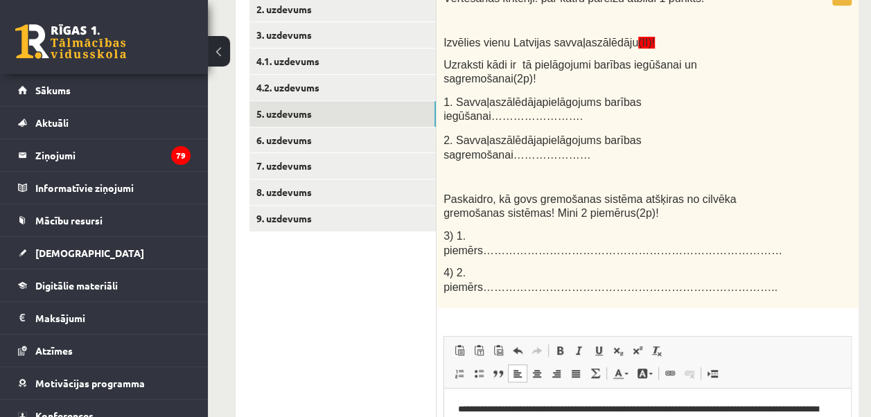
click at [466, 17] on p at bounding box center [612, 19] width 339 height 14
click at [467, 398] on html "**********" at bounding box center [647, 417] width 407 height 57
click at [458, 404] on p "**********" at bounding box center [640, 416] width 364 height 29
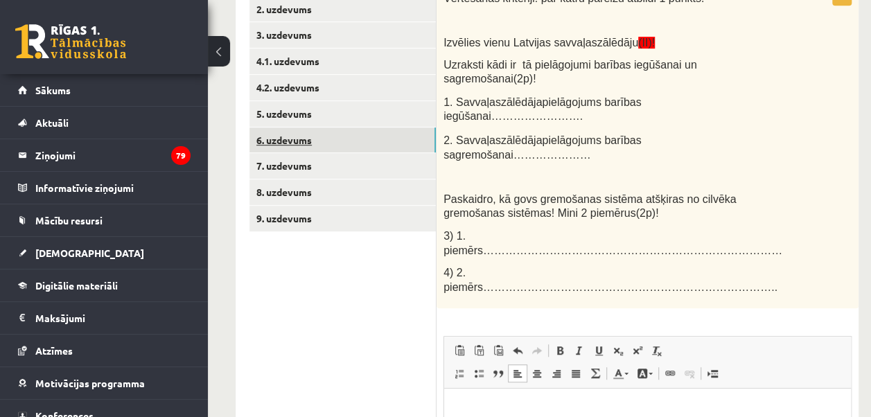
click at [290, 140] on link "6. uzdevums" at bounding box center [342, 140] width 186 height 26
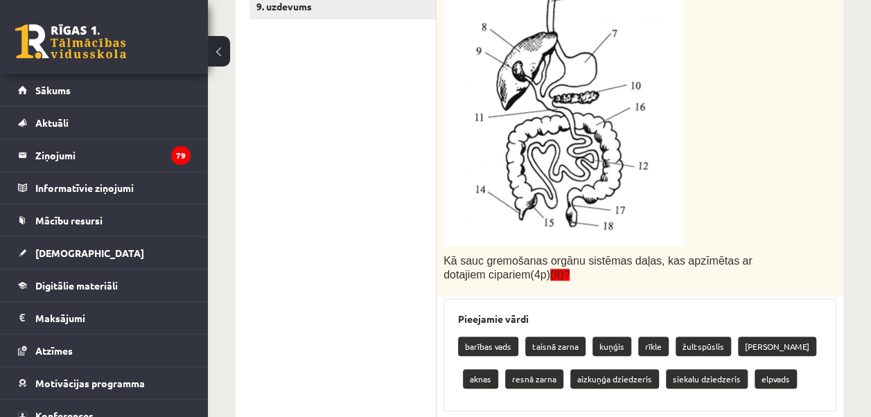
scroll to position [532, 0]
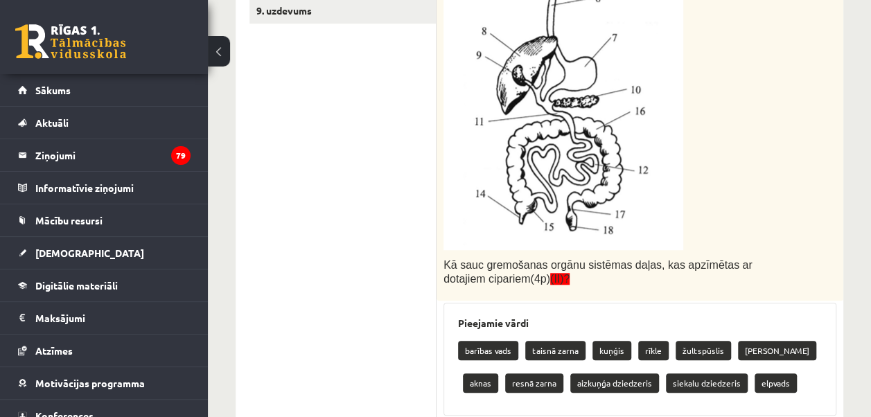
click at [515, 58] on img at bounding box center [563, 67] width 240 height 366
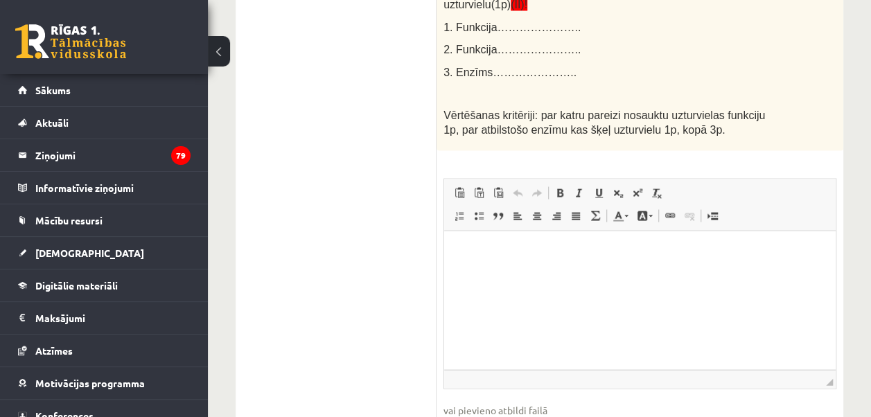
scroll to position [1294, 0]
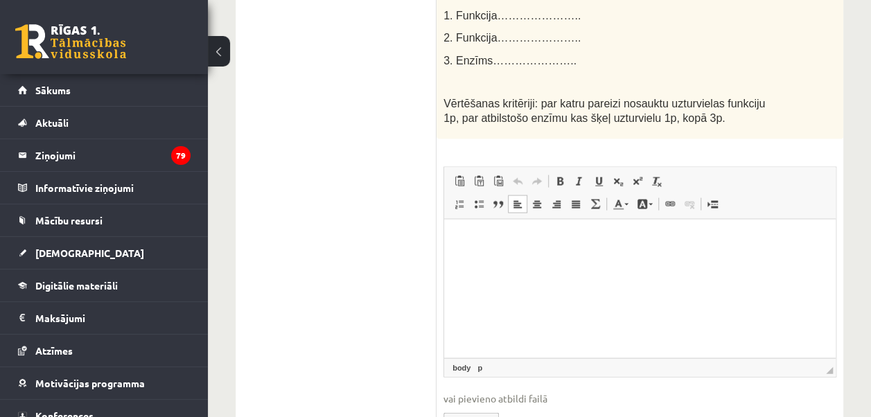
click at [516, 254] on html at bounding box center [639, 240] width 391 height 42
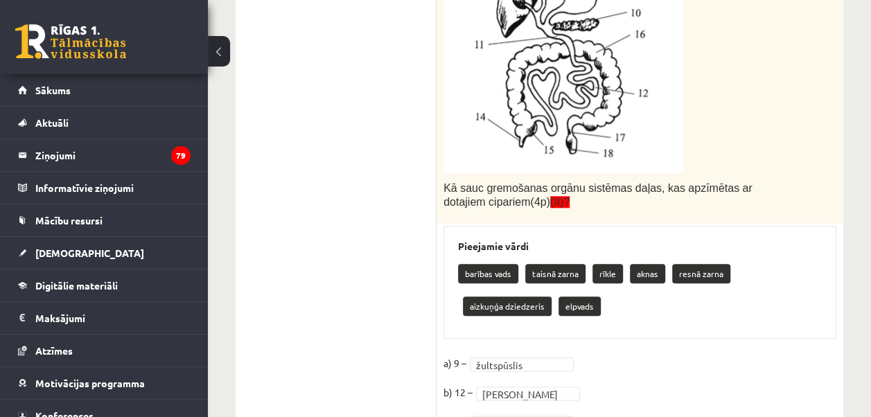
scroll to position [532, 0]
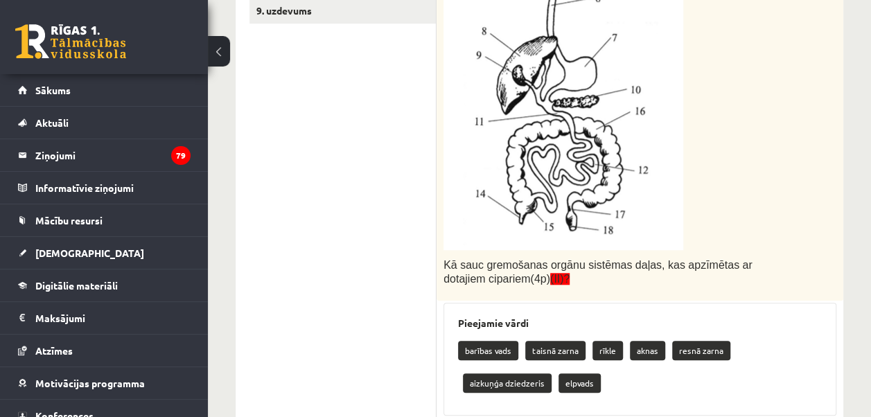
click at [536, 56] on img at bounding box center [563, 67] width 240 height 366
click at [526, 51] on img at bounding box center [563, 67] width 240 height 366
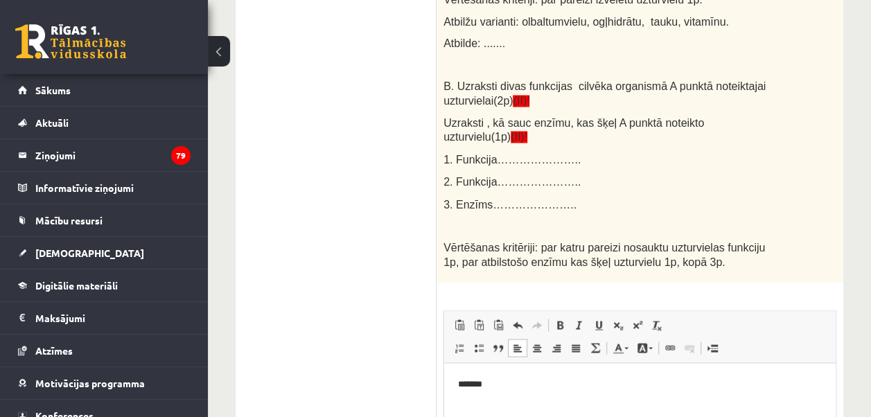
scroll to position [1155, 0]
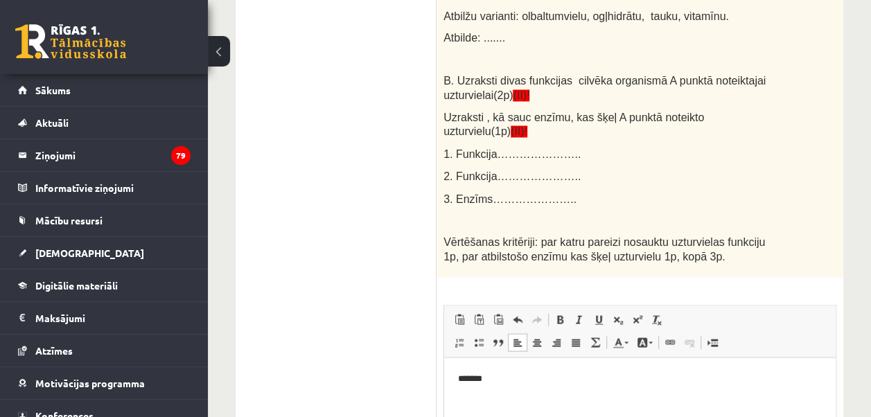
click at [526, 373] on p "*******" at bounding box center [640, 378] width 364 height 15
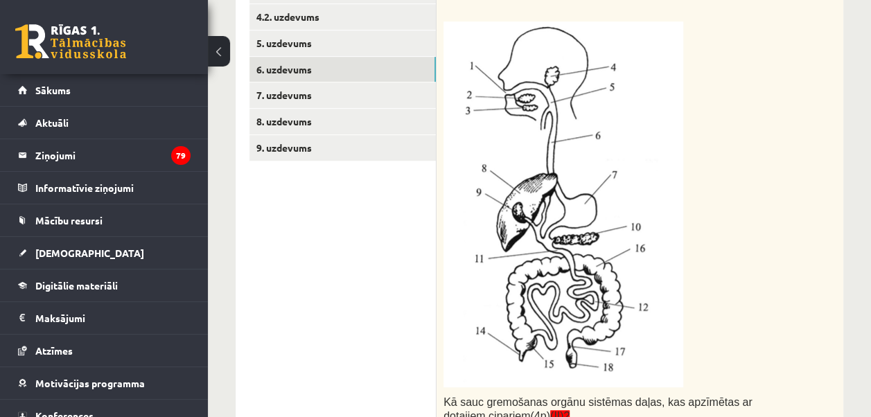
scroll to position [393, 0]
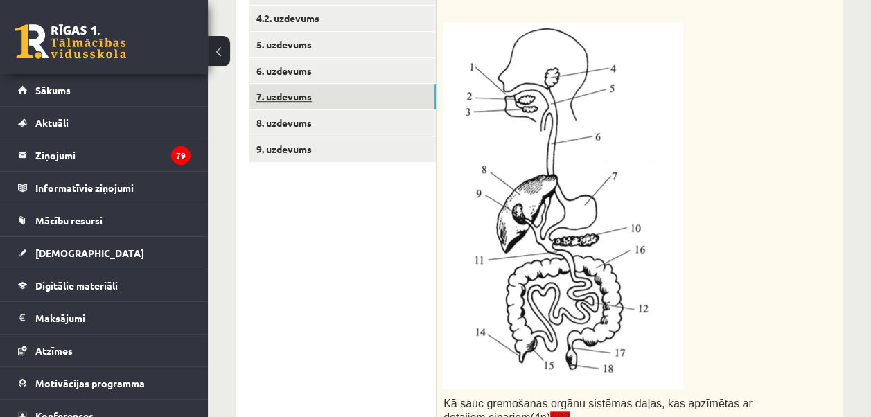
click at [305, 94] on link "7. uzdevums" at bounding box center [342, 97] width 186 height 26
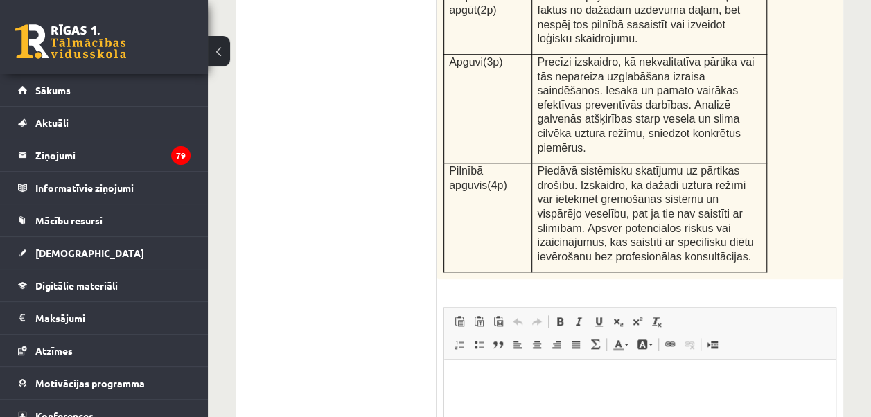
scroll to position [601, 0]
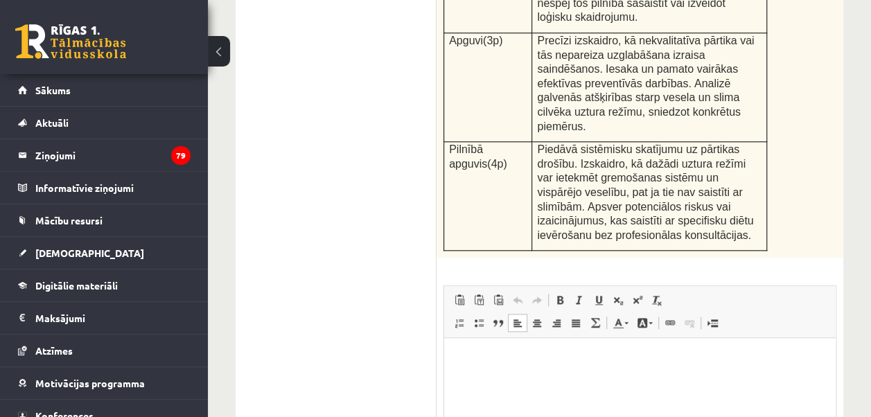
click at [488, 380] on html at bounding box center [639, 359] width 391 height 42
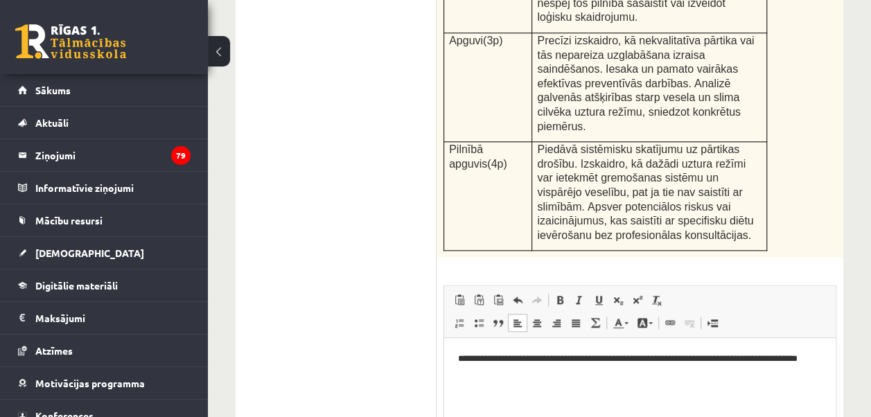
click at [456, 357] on html "**********" at bounding box center [639, 366] width 391 height 57
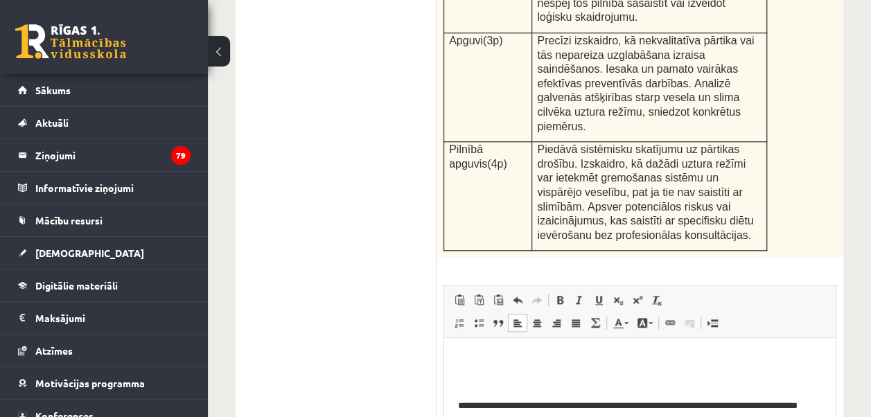
click at [459, 366] on body "**********" at bounding box center [640, 389] width 364 height 75
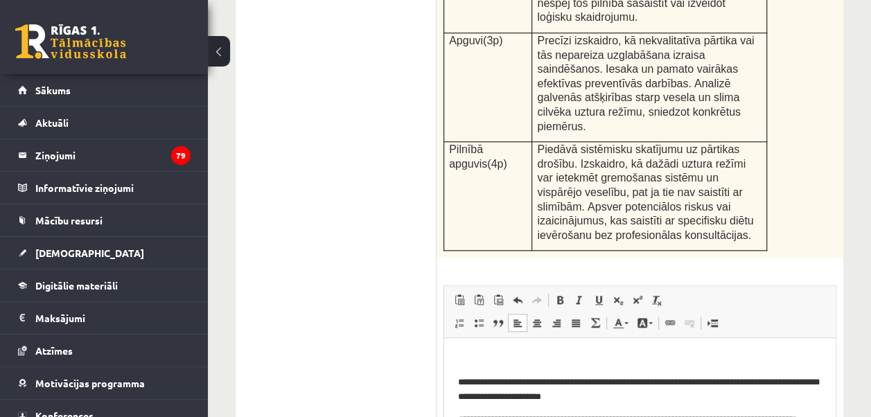
click at [499, 396] on p "**********" at bounding box center [640, 389] width 364 height 29
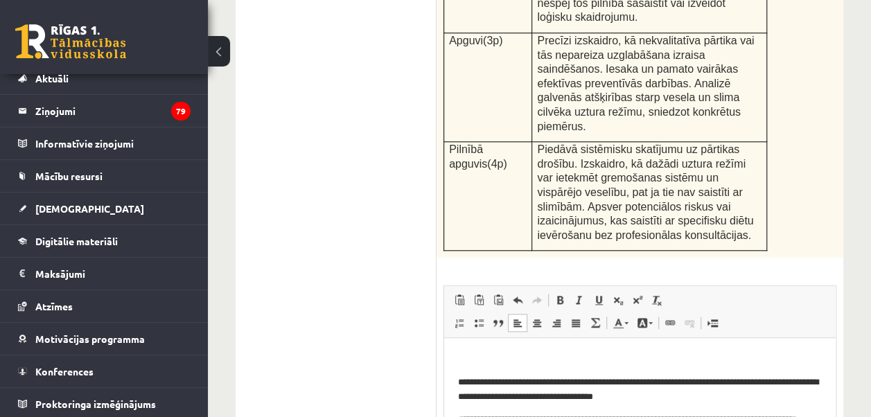
click at [463, 362] on p "Bagātinātā teksta redaktors, wiswyg-editor-user-answer-47024922845100" at bounding box center [640, 359] width 364 height 15
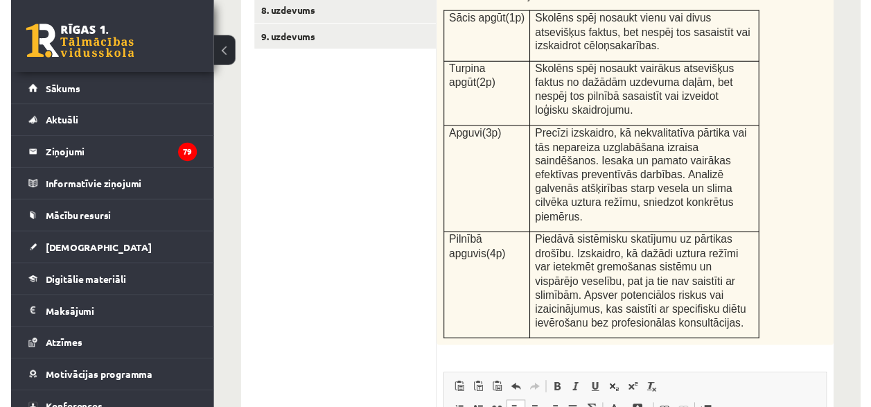
scroll to position [463, 0]
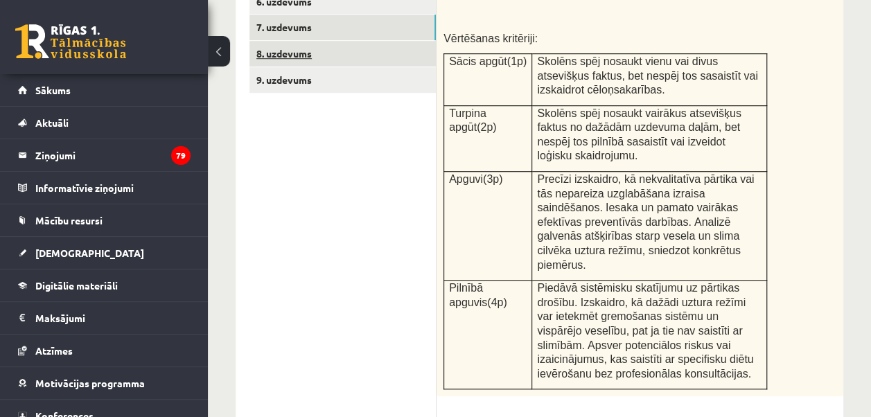
click at [290, 58] on link "8. uzdevums" at bounding box center [342, 54] width 186 height 26
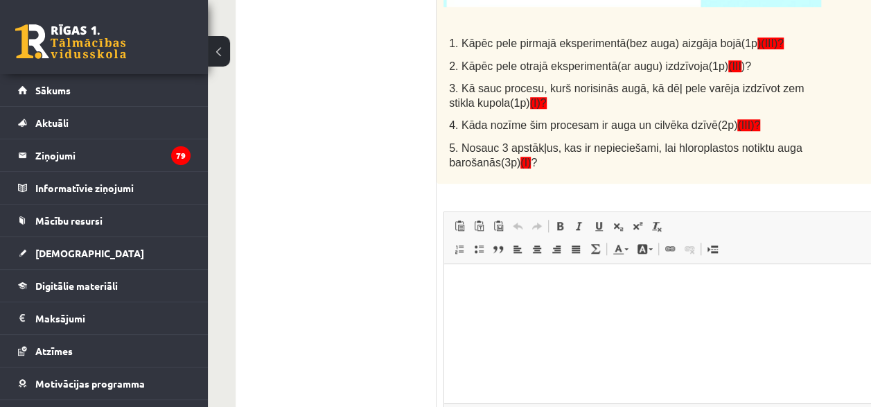
scroll to position [601, 0]
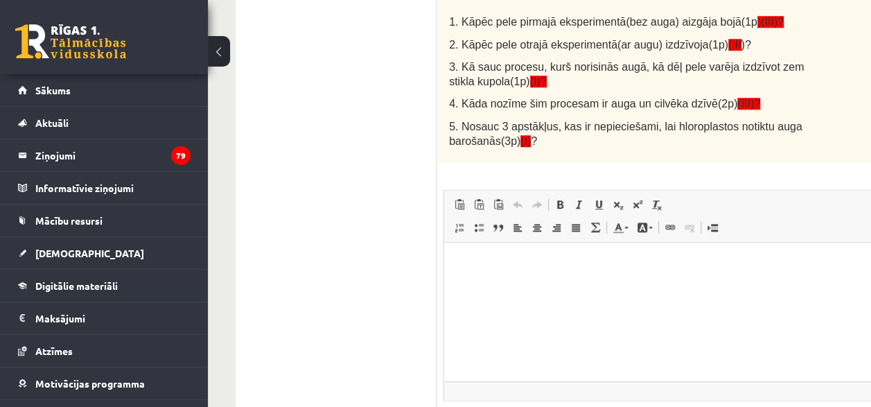
click at [459, 259] on p "Bagātinātā teksta redaktors, wiswyg-editor-user-answer-47024983668040" at bounding box center [667, 263] width 418 height 15
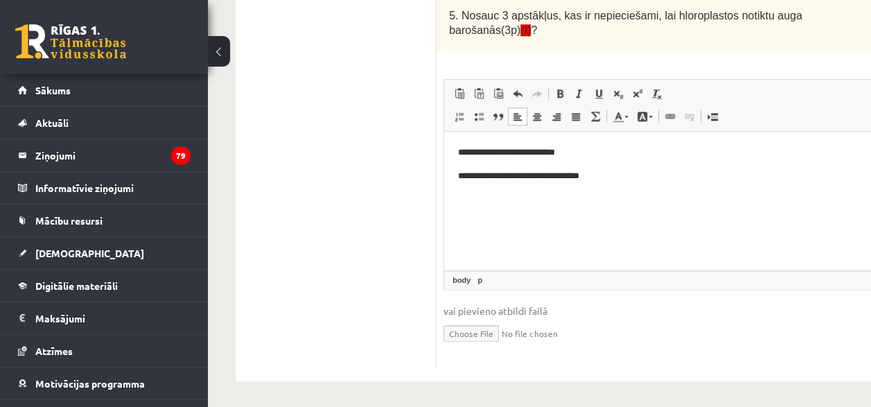
scroll to position [713, 0]
click at [612, 176] on p "**********" at bounding box center [667, 175] width 418 height 15
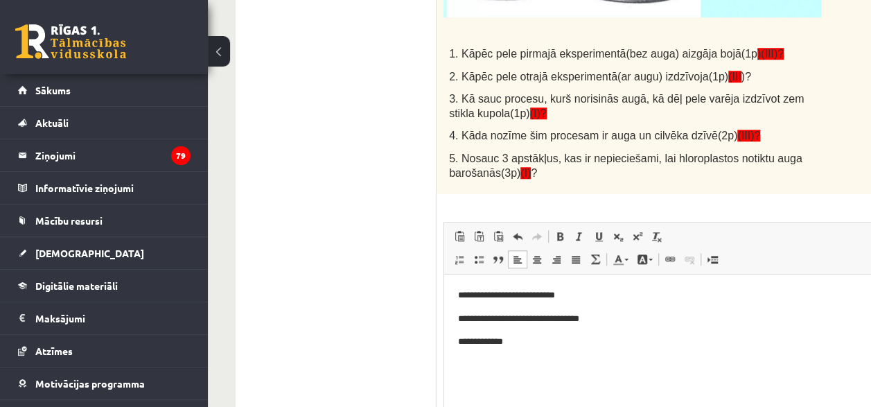
scroll to position [575, 0]
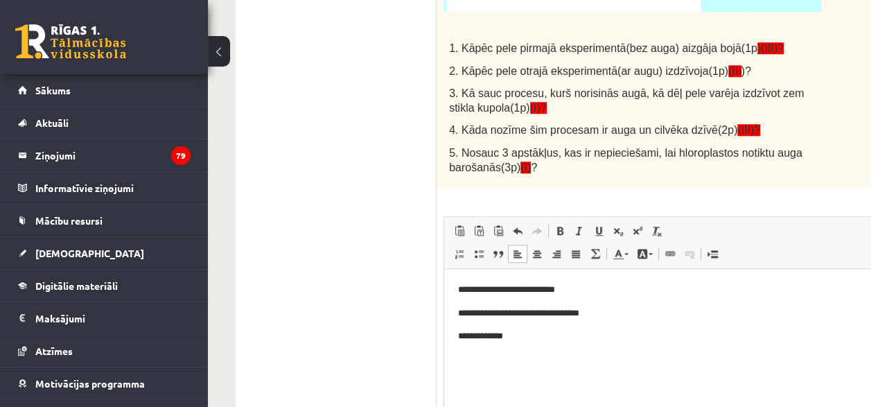
click at [557, 345] on html "**********" at bounding box center [666, 313] width 445 height 89
click at [462, 358] on p "**********" at bounding box center [667, 360] width 418 height 15
click at [661, 366] on p "**********" at bounding box center [667, 360] width 418 height 15
click at [463, 382] on p "*******" at bounding box center [667, 383] width 418 height 15
click at [510, 381] on p "********" at bounding box center [667, 383] width 418 height 15
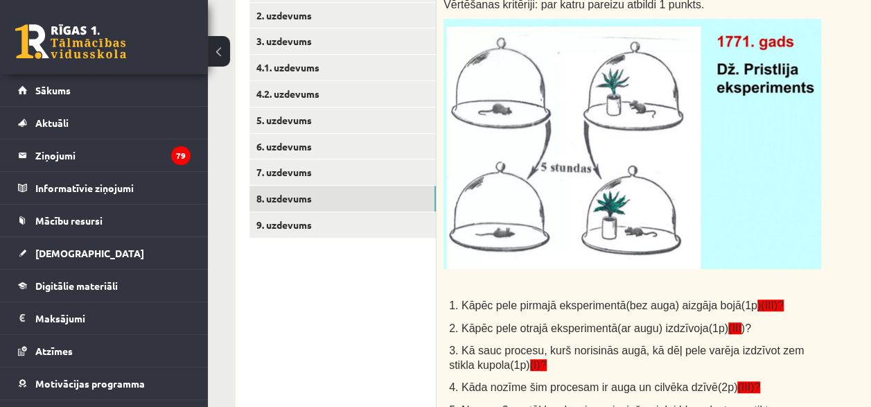
scroll to position [298, 0]
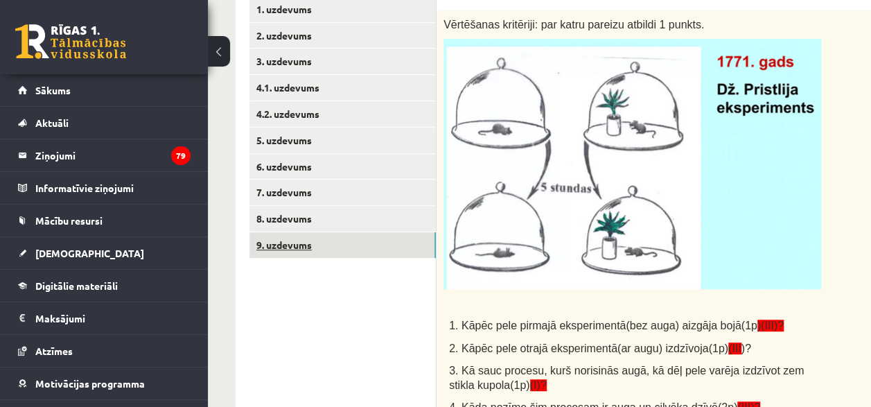
click at [296, 244] on link "9. uzdevums" at bounding box center [342, 245] width 186 height 26
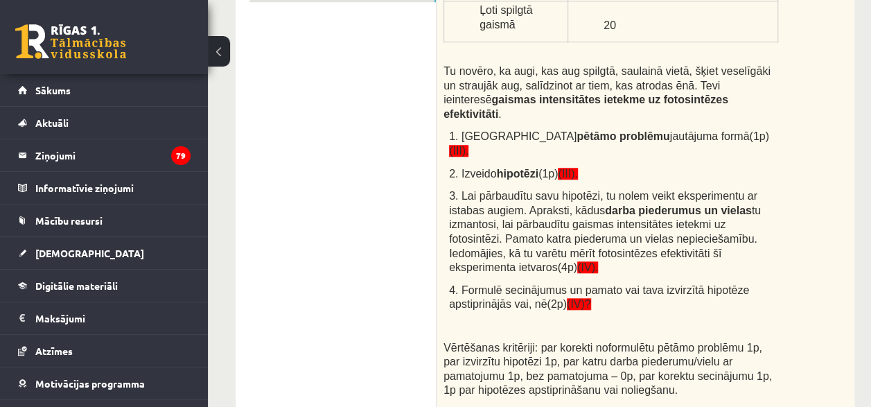
scroll to position [575, 0]
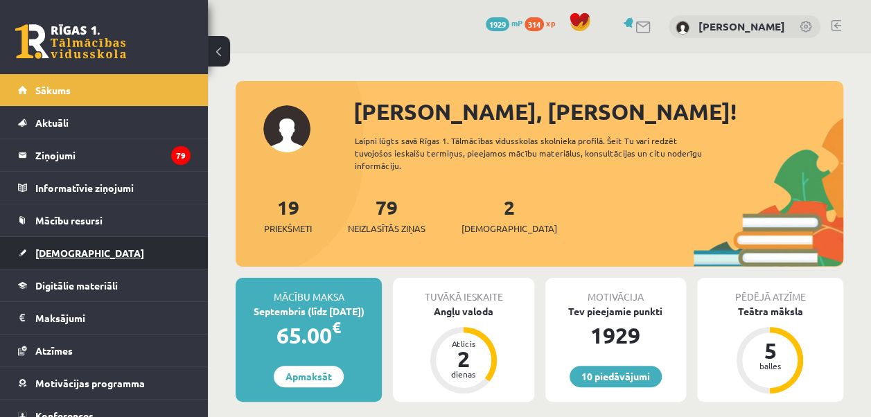
click at [60, 248] on span "[DEMOGRAPHIC_DATA]" at bounding box center [89, 253] width 109 height 12
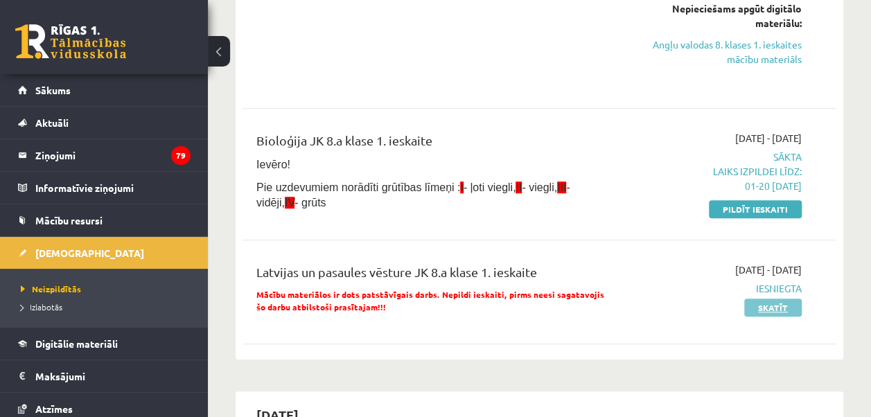
scroll to position [277, 0]
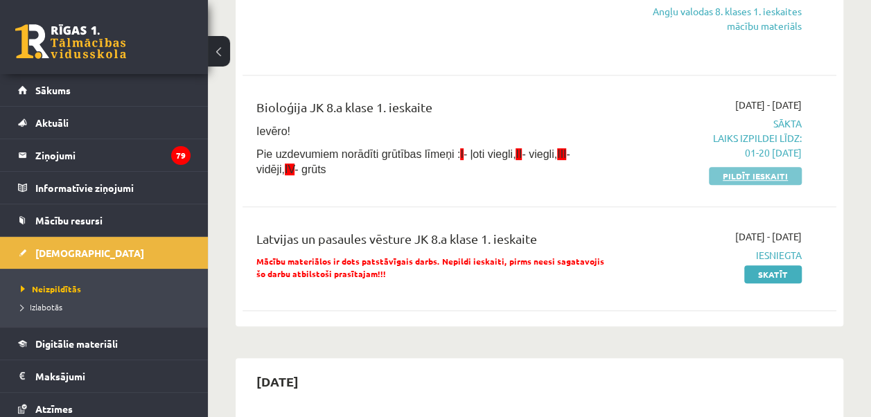
click at [755, 175] on link "Pildīt ieskaiti" at bounding box center [755, 176] width 93 height 18
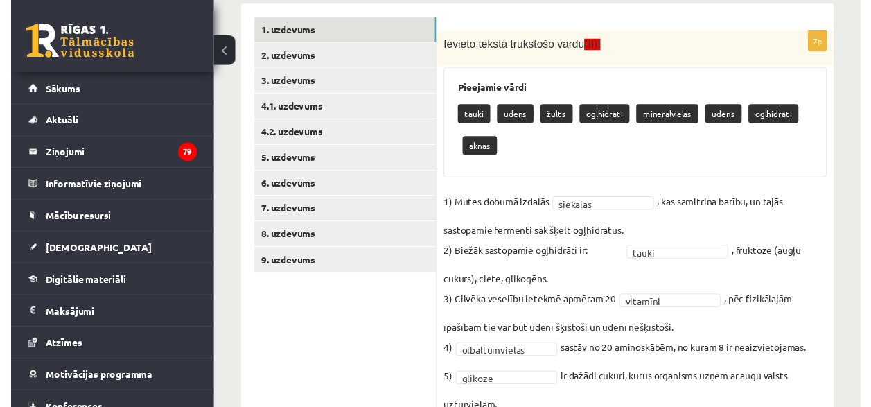
scroll to position [346, 0]
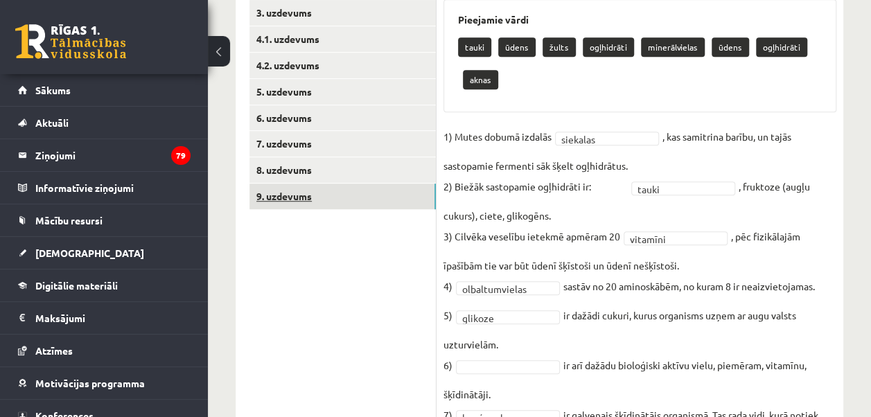
click at [294, 198] on link "9. uzdevums" at bounding box center [342, 197] width 186 height 26
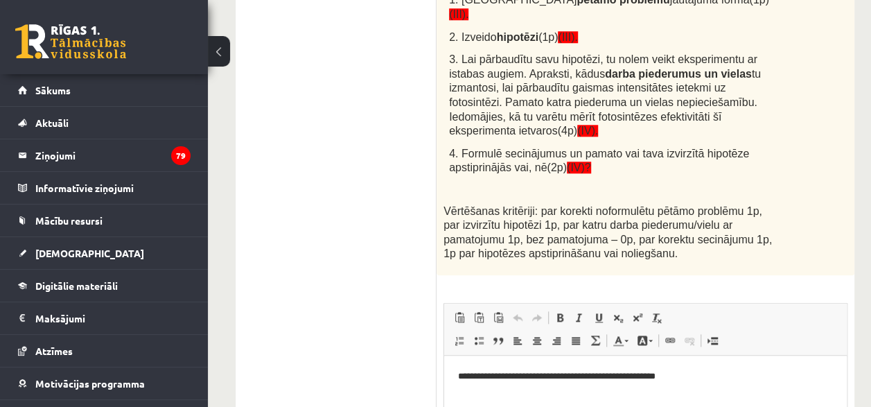
scroll to position [693, 0]
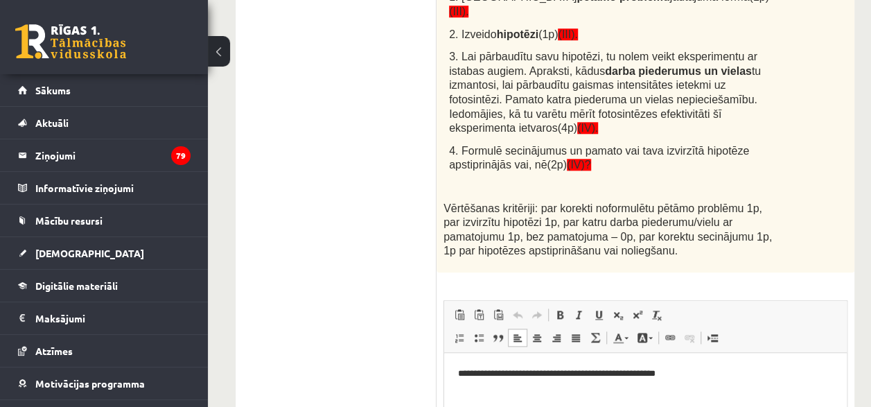
click at [455, 370] on html "**********" at bounding box center [645, 374] width 402 height 42
click at [711, 368] on p "**********" at bounding box center [645, 373] width 375 height 15
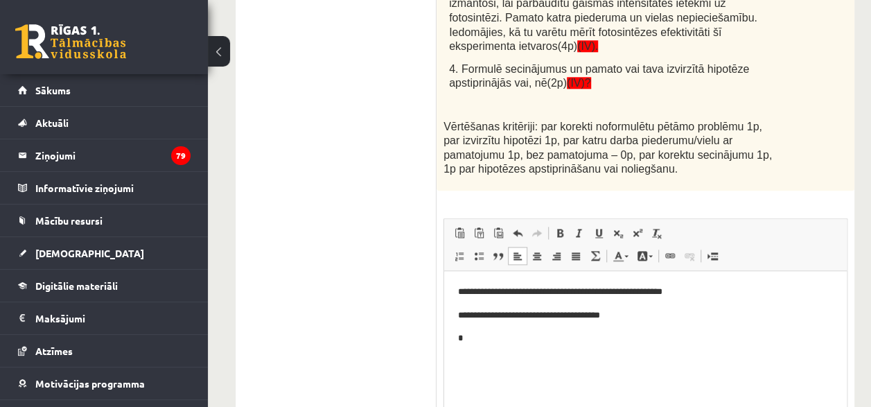
scroll to position [828, 0]
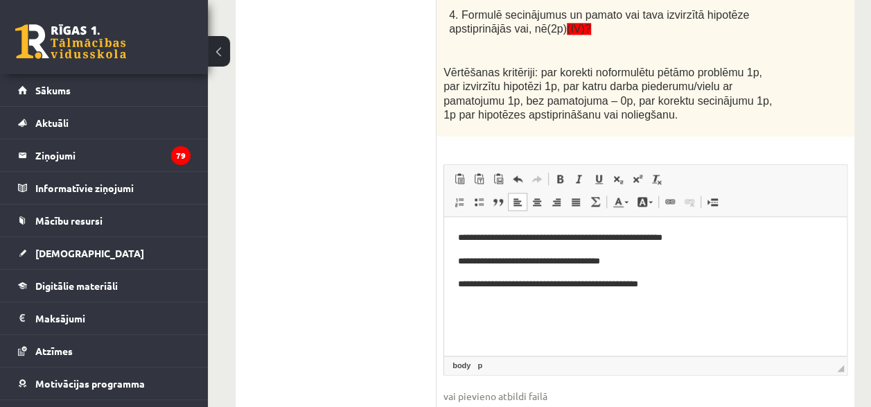
click at [466, 259] on p "**********" at bounding box center [645, 261] width 375 height 15
click at [534, 261] on p "**********" at bounding box center [645, 261] width 375 height 15
drag, startPoint x: 580, startPoint y: 259, endPoint x: 599, endPoint y: 258, distance: 18.7
click at [611, 256] on p "**********" at bounding box center [645, 261] width 375 height 15
click at [612, 260] on p "**********" at bounding box center [645, 261] width 375 height 15
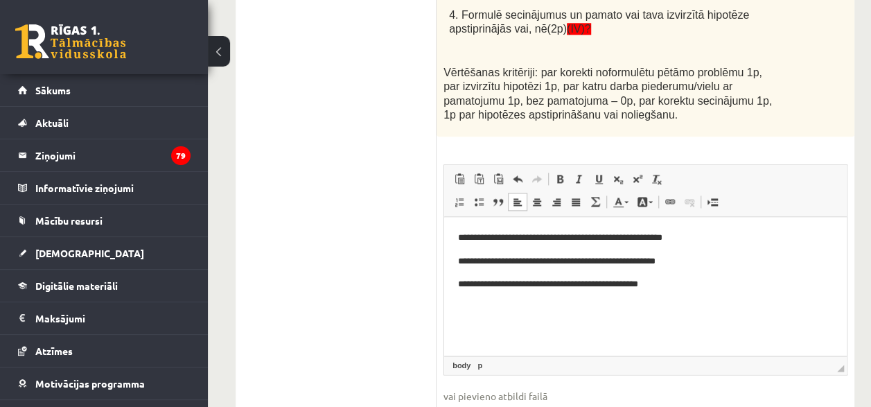
click at [675, 263] on p "**********" at bounding box center [645, 261] width 375 height 15
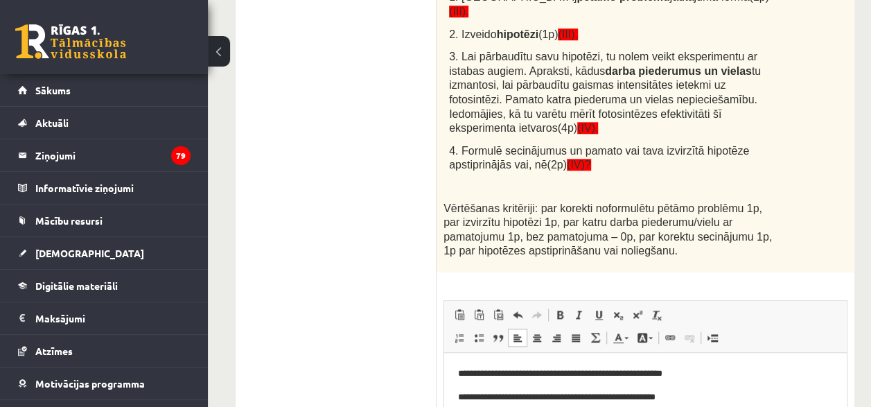
scroll to position [690, 0]
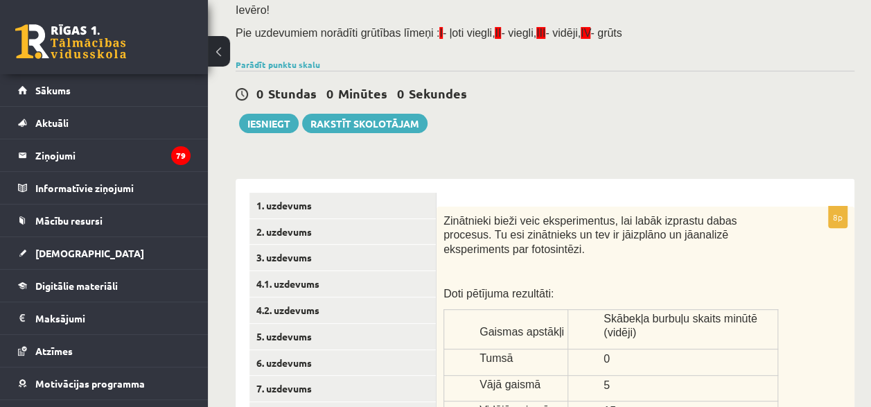
scroll to position [0, 0]
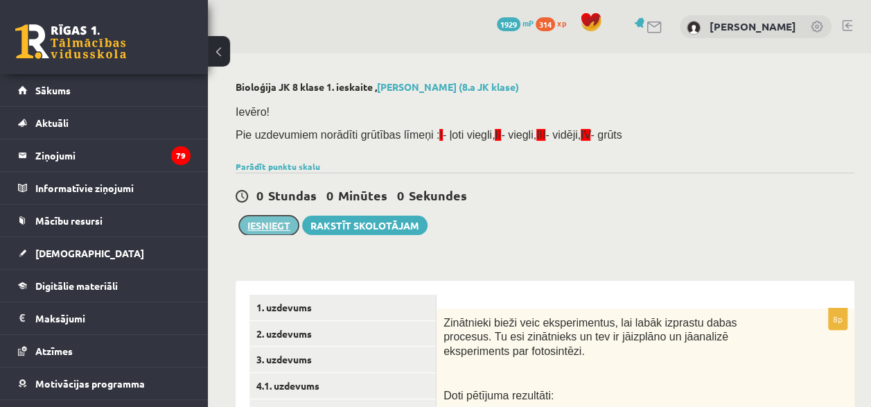
click at [274, 220] on button "Iesniegt" at bounding box center [269, 224] width 60 height 19
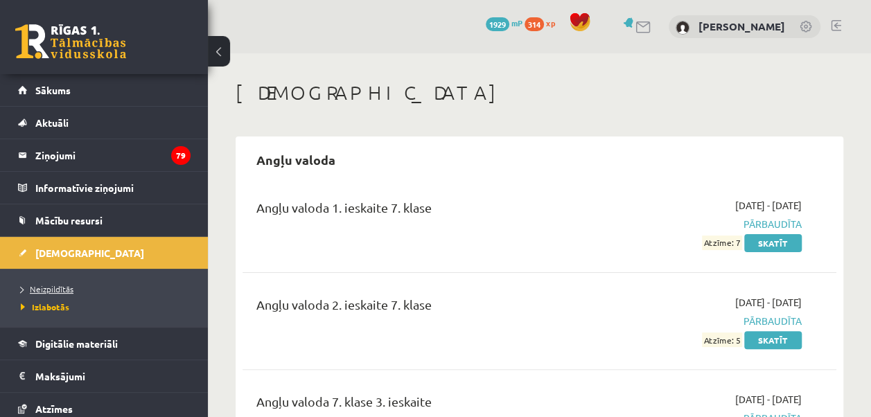
click at [40, 285] on span "Neizpildītās" at bounding box center [47, 288] width 53 height 11
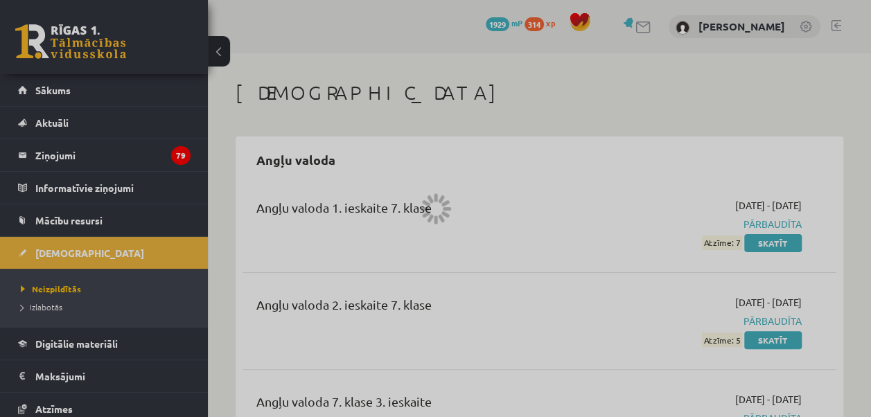
click at [47, 252] on div at bounding box center [435, 208] width 871 height 417
click at [44, 91] on div at bounding box center [435, 208] width 871 height 417
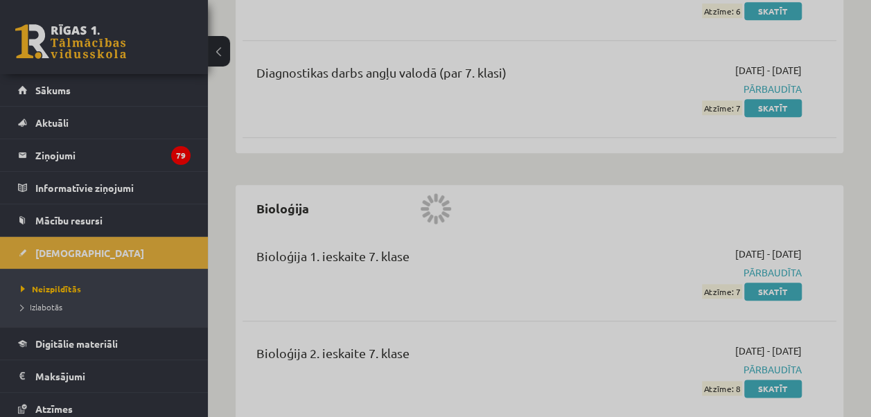
scroll to position [623, 0]
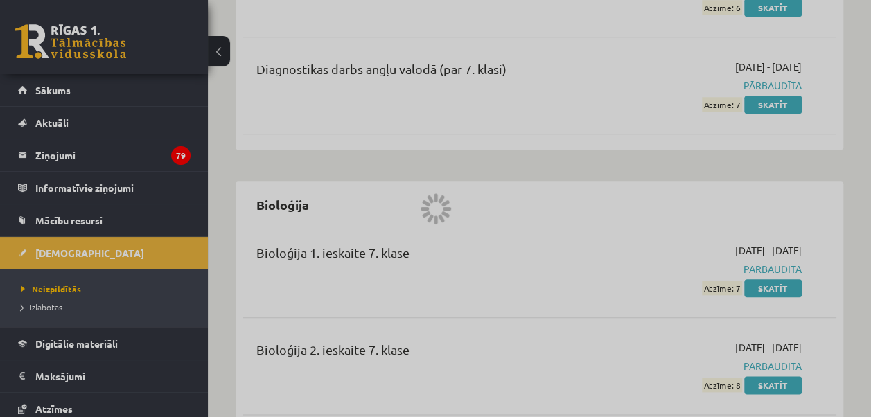
click at [44, 306] on div at bounding box center [435, 208] width 871 height 417
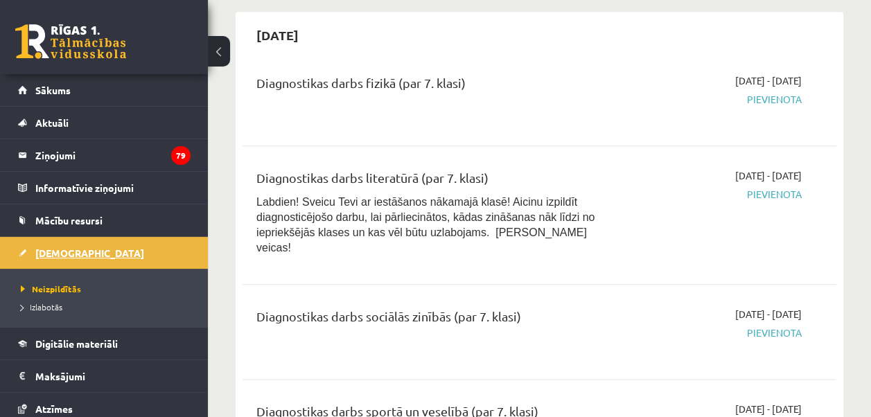
click at [48, 252] on span "[DEMOGRAPHIC_DATA]" at bounding box center [89, 253] width 109 height 12
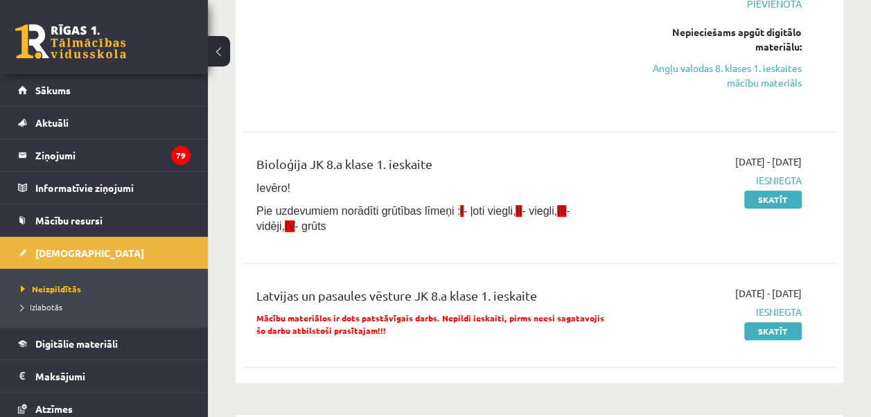
scroll to position [0, 0]
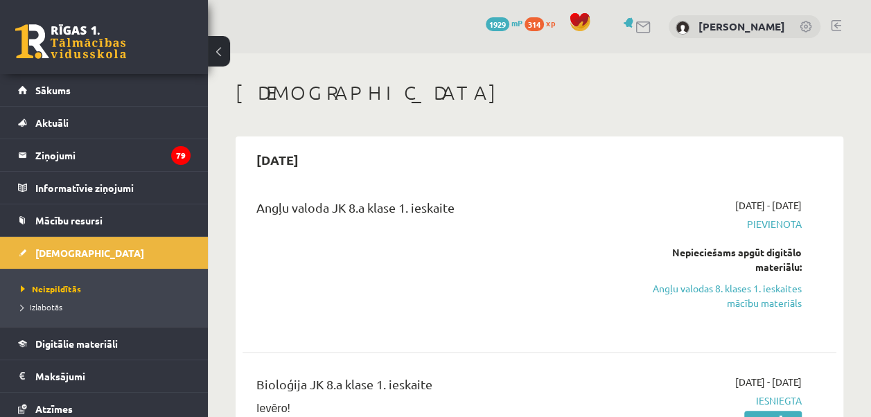
click at [832, 26] on link at bounding box center [835, 25] width 10 height 11
